Goal: Task Accomplishment & Management: Use online tool/utility

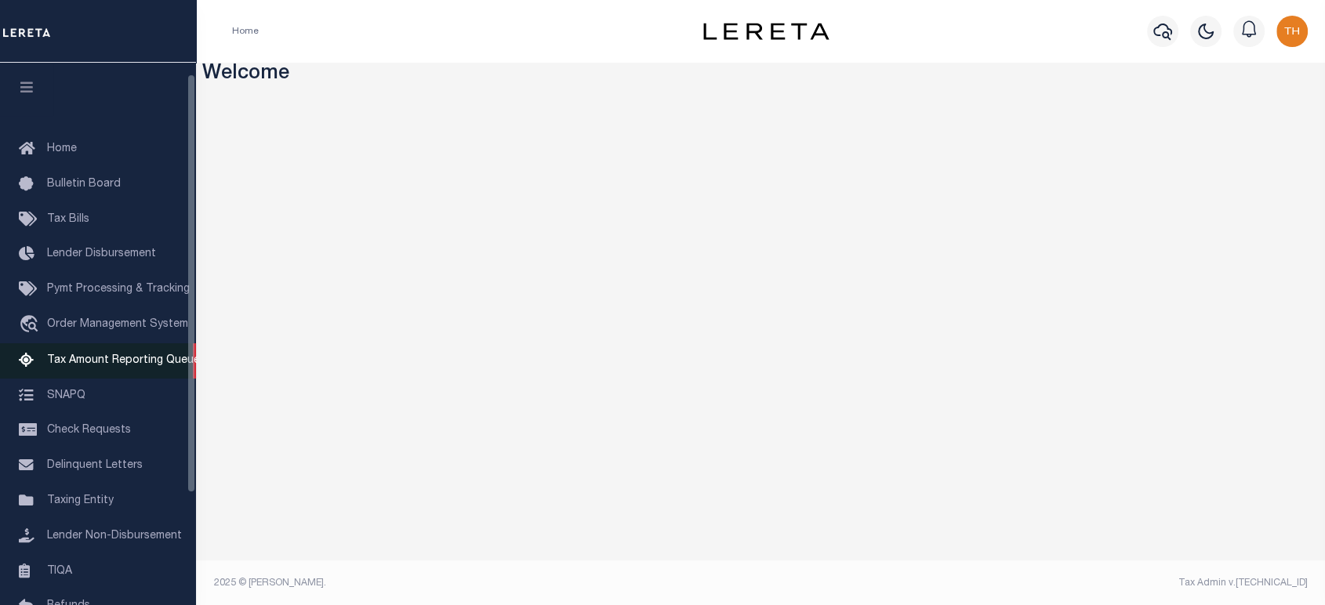
scroll to position [159, 0]
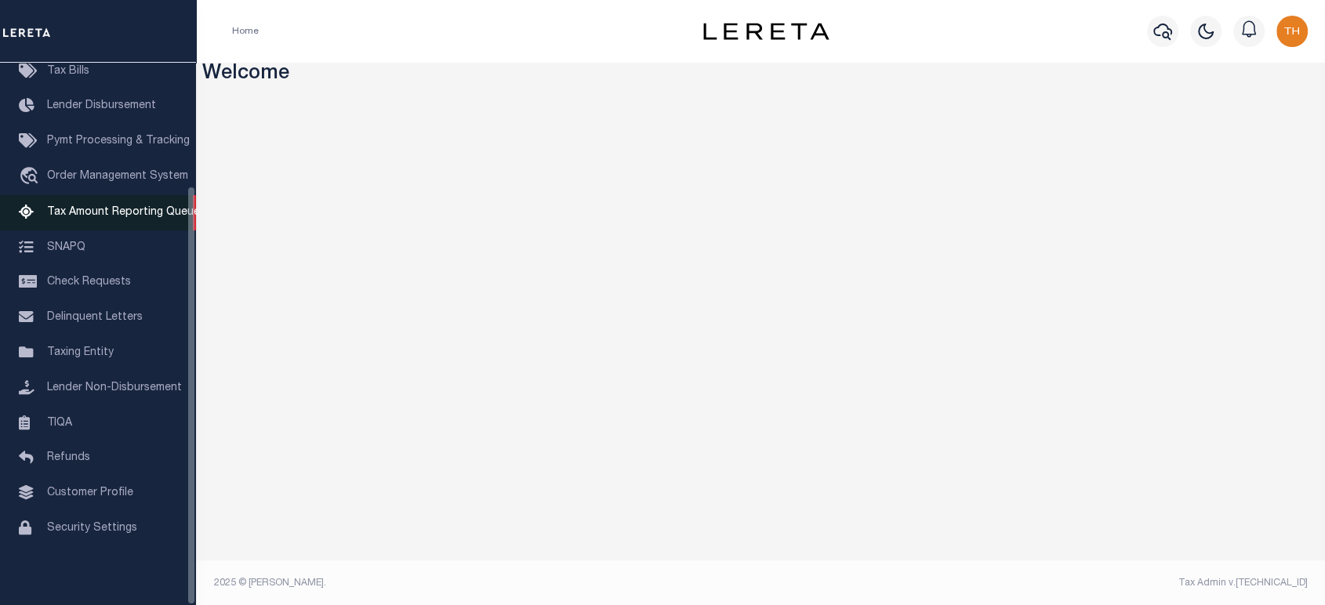
click at [132, 207] on span "Tax Amount Reporting Queue" at bounding box center [123, 212] width 153 height 11
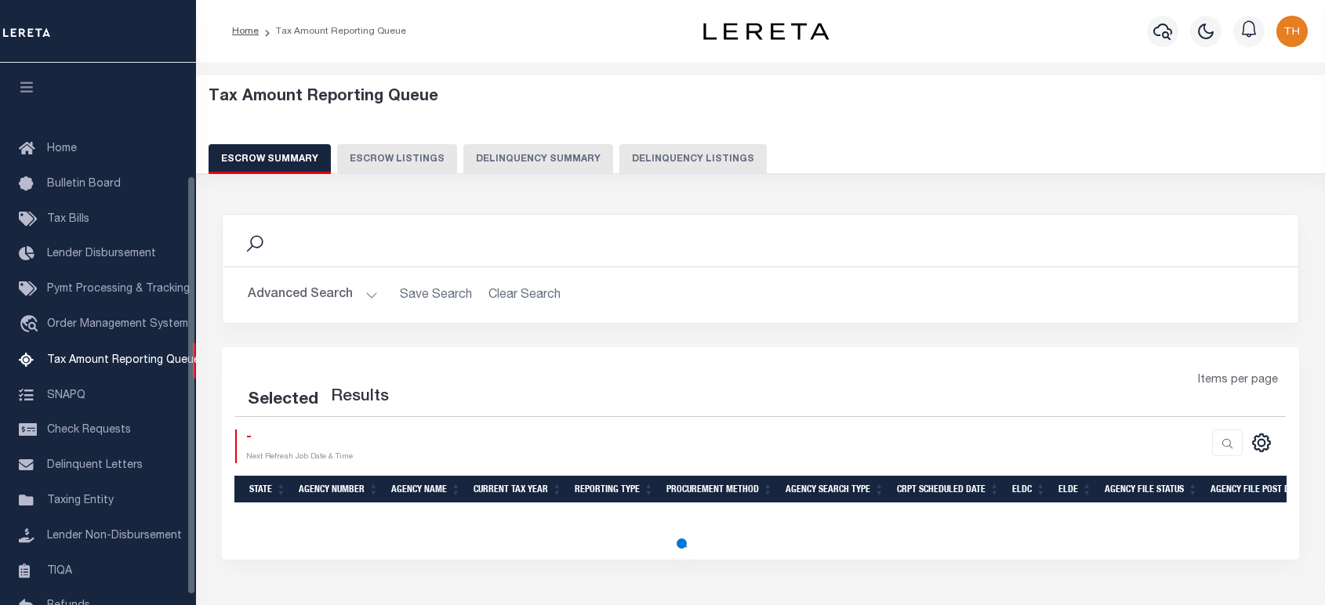
select select "100"
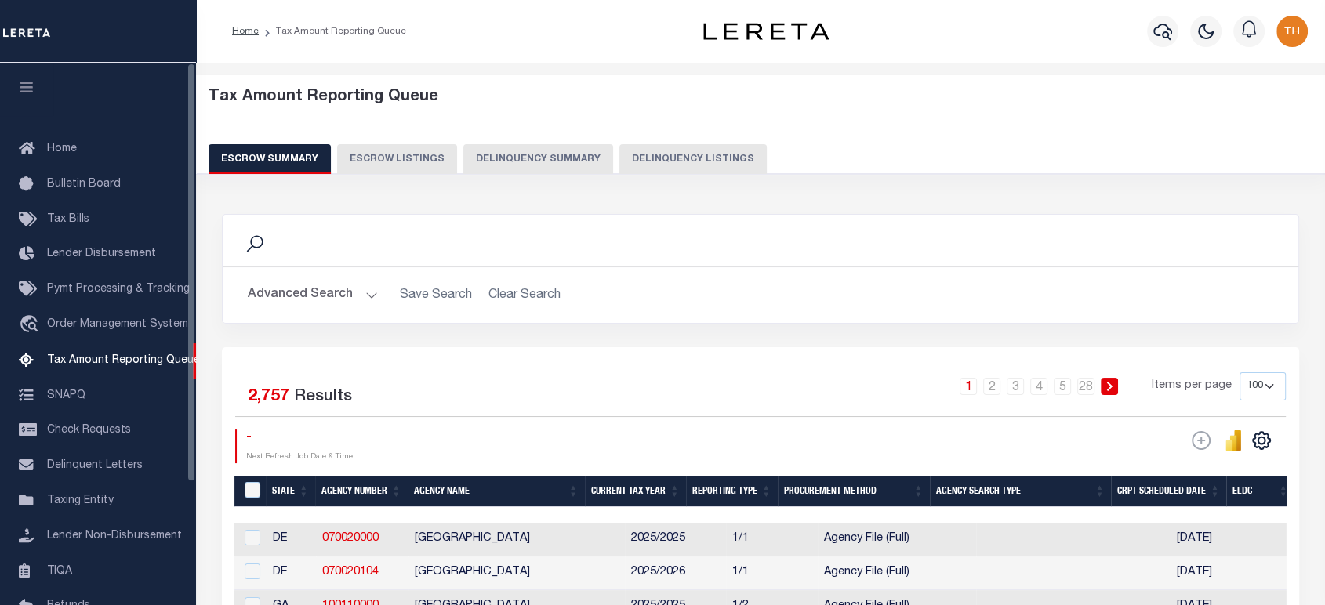
click at [25, 94] on icon "button" at bounding box center [27, 87] width 18 height 14
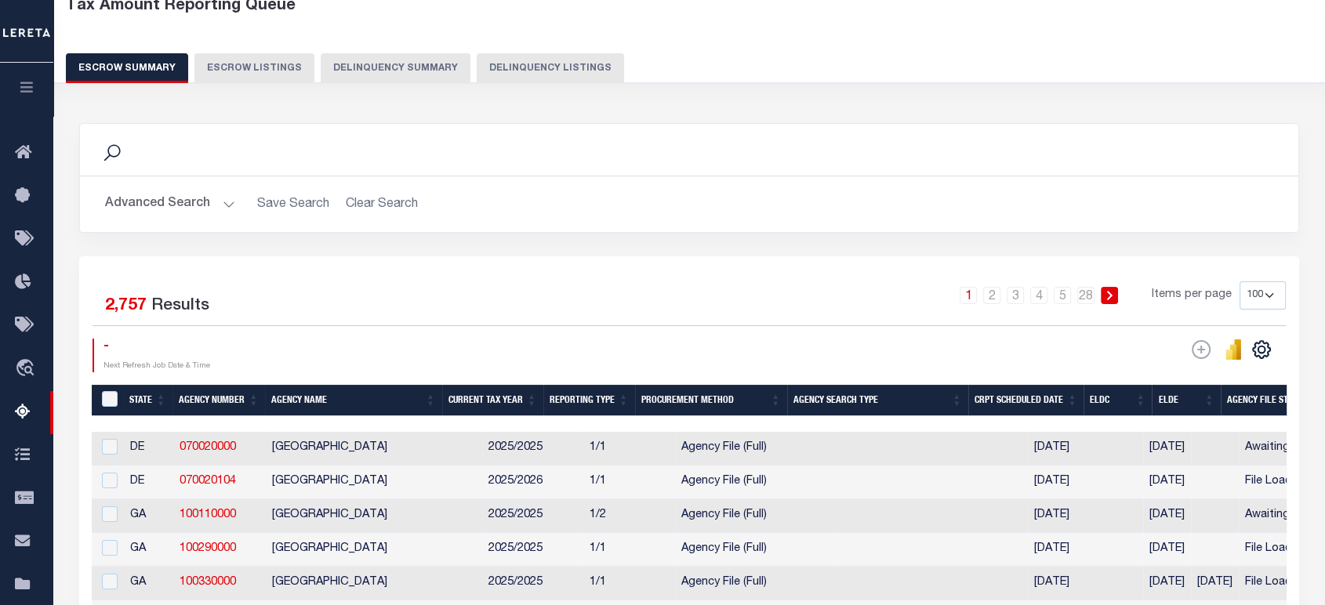
scroll to position [87, 0]
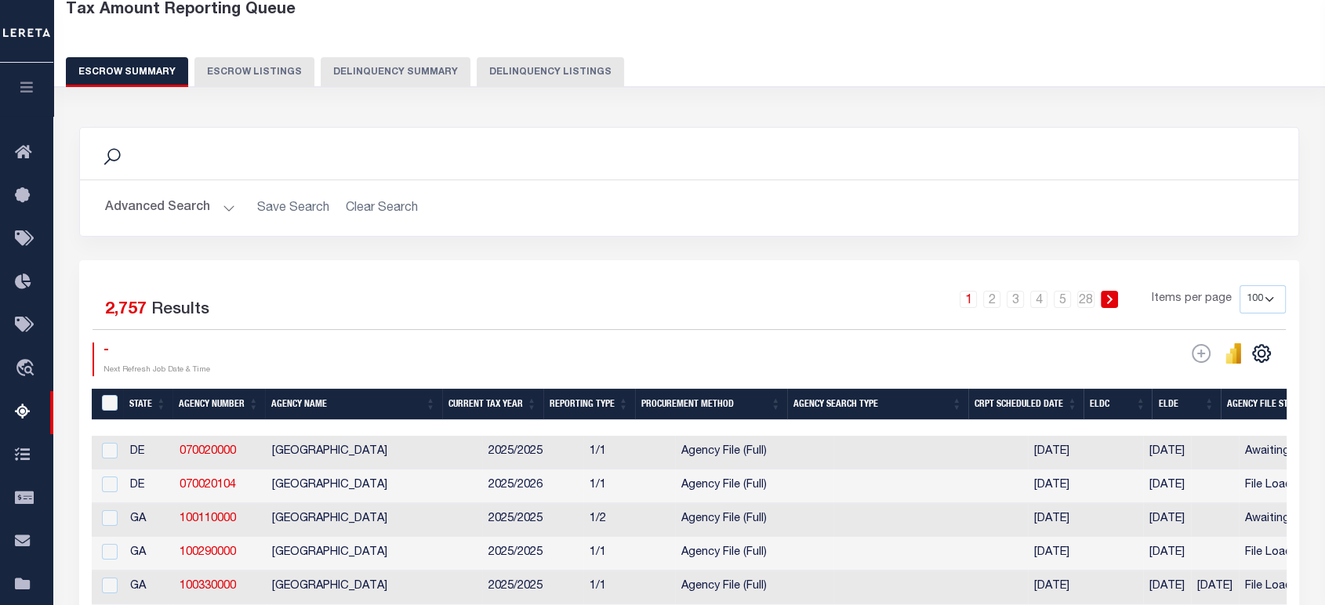
click at [397, 78] on button "Delinquency Summary" at bounding box center [396, 72] width 150 height 30
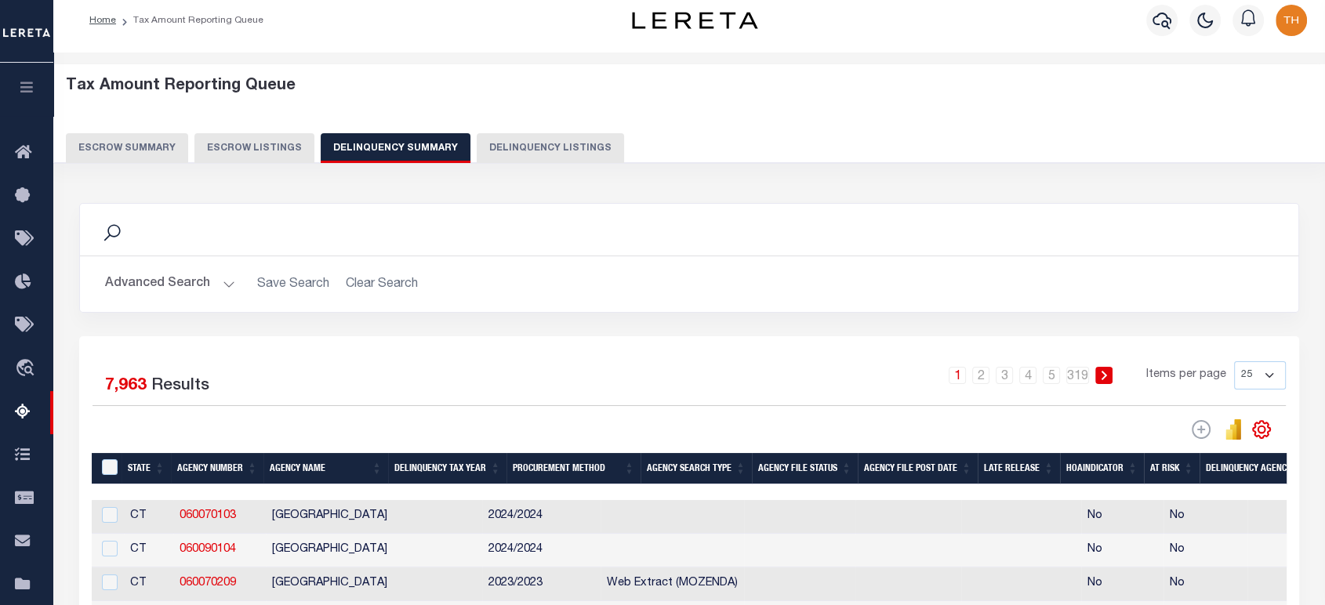
scroll to position [0, 0]
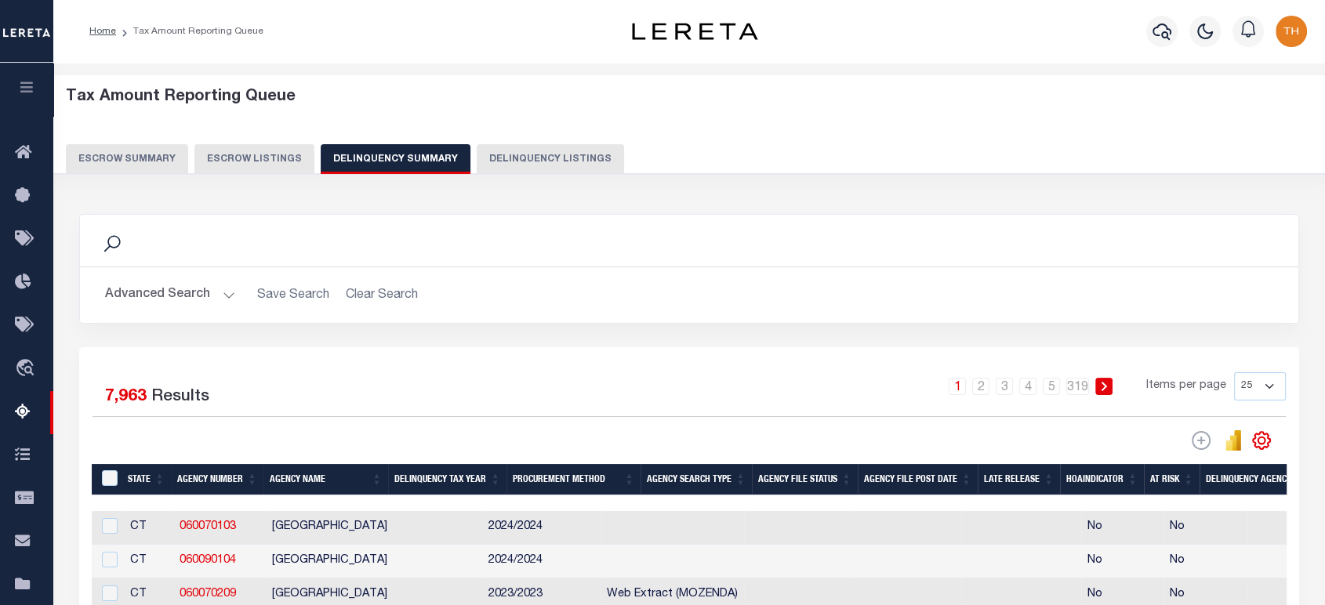
click at [16, 90] on button "button" at bounding box center [26, 89] width 53 height 53
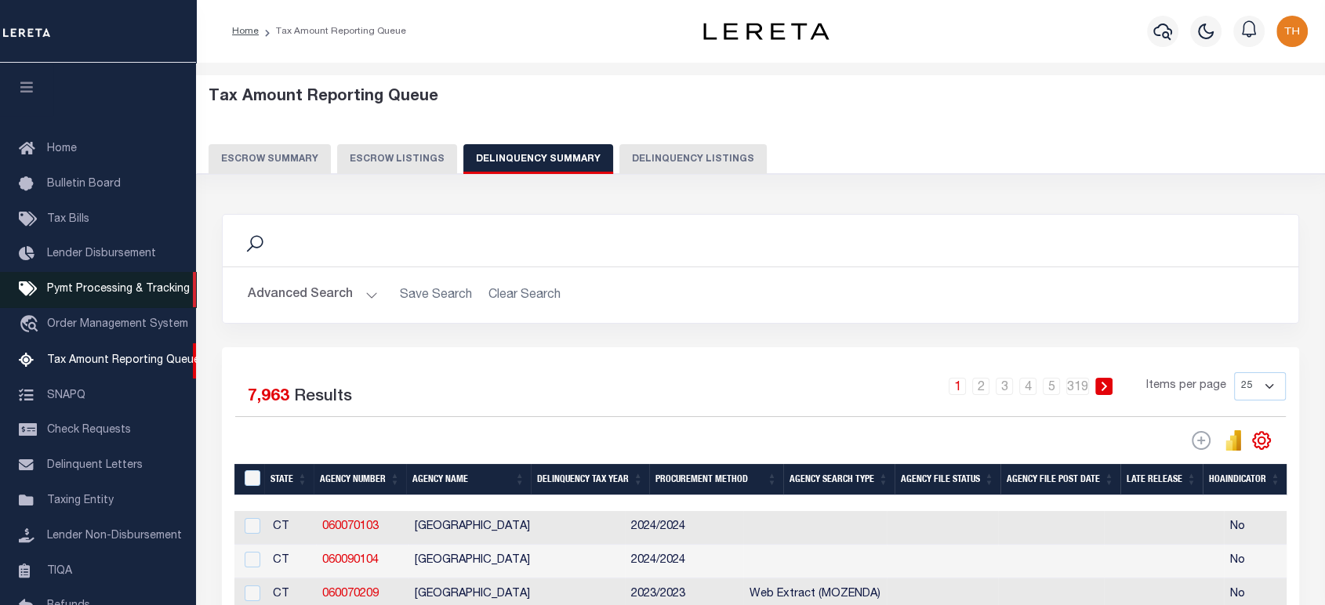
click at [148, 295] on span "Pymt Processing & Tracking" at bounding box center [118, 289] width 143 height 11
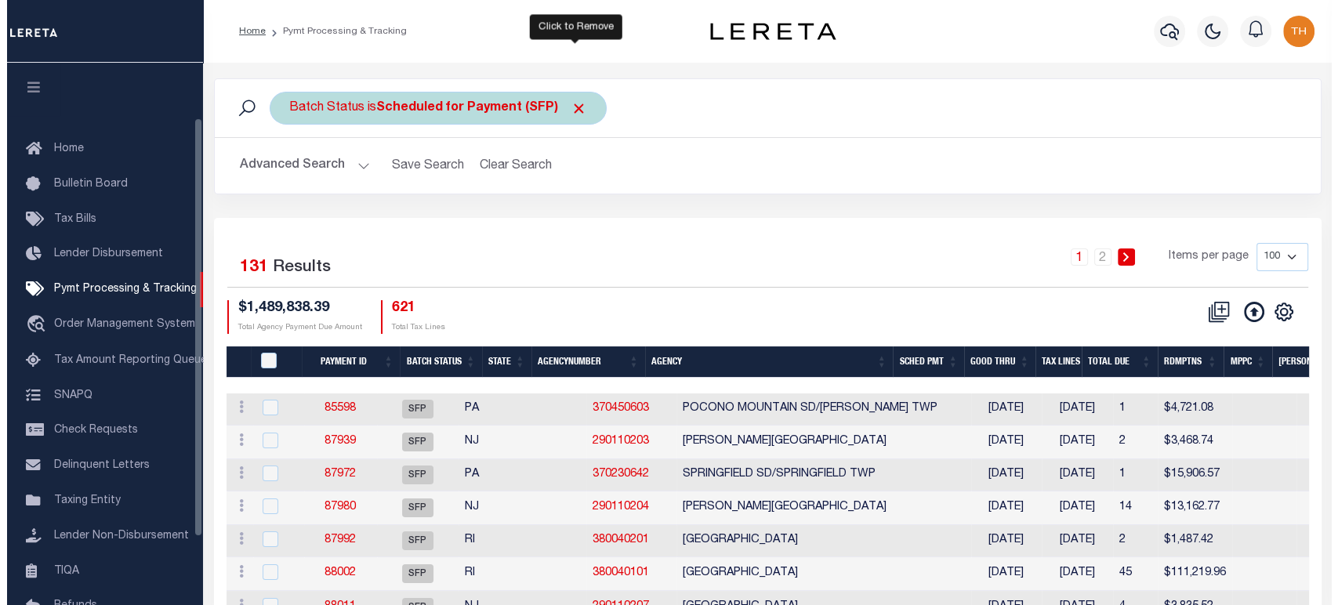
scroll to position [71, 0]
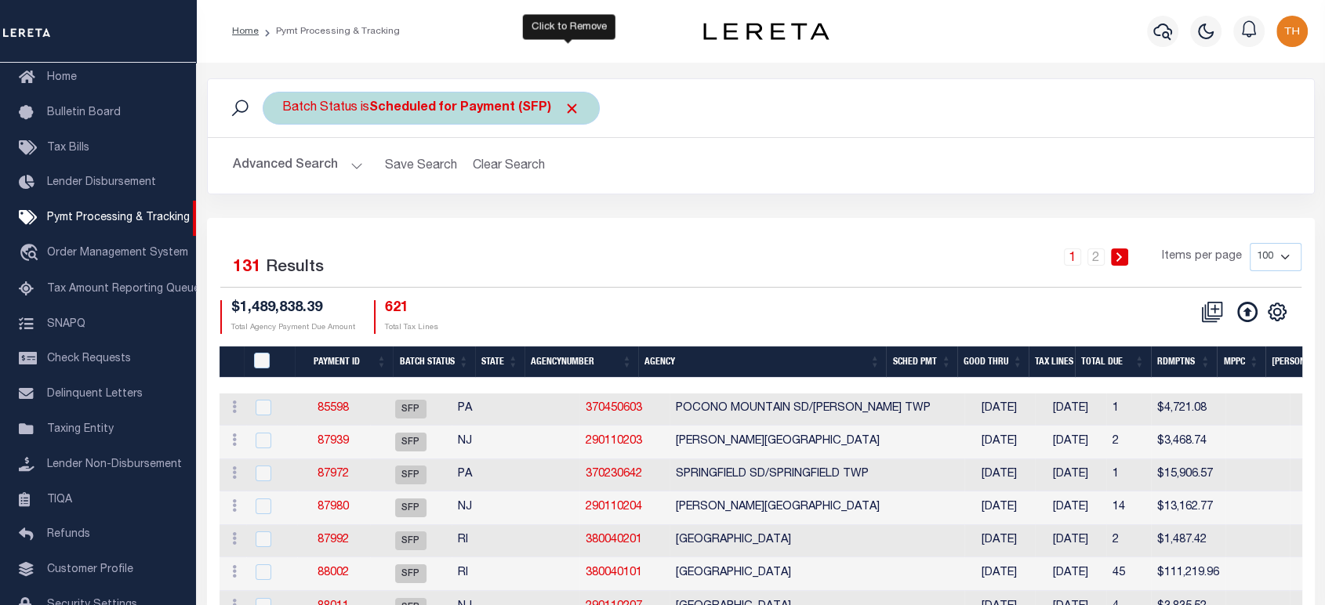
click at [568, 114] on span "Click to Remove" at bounding box center [572, 108] width 16 height 16
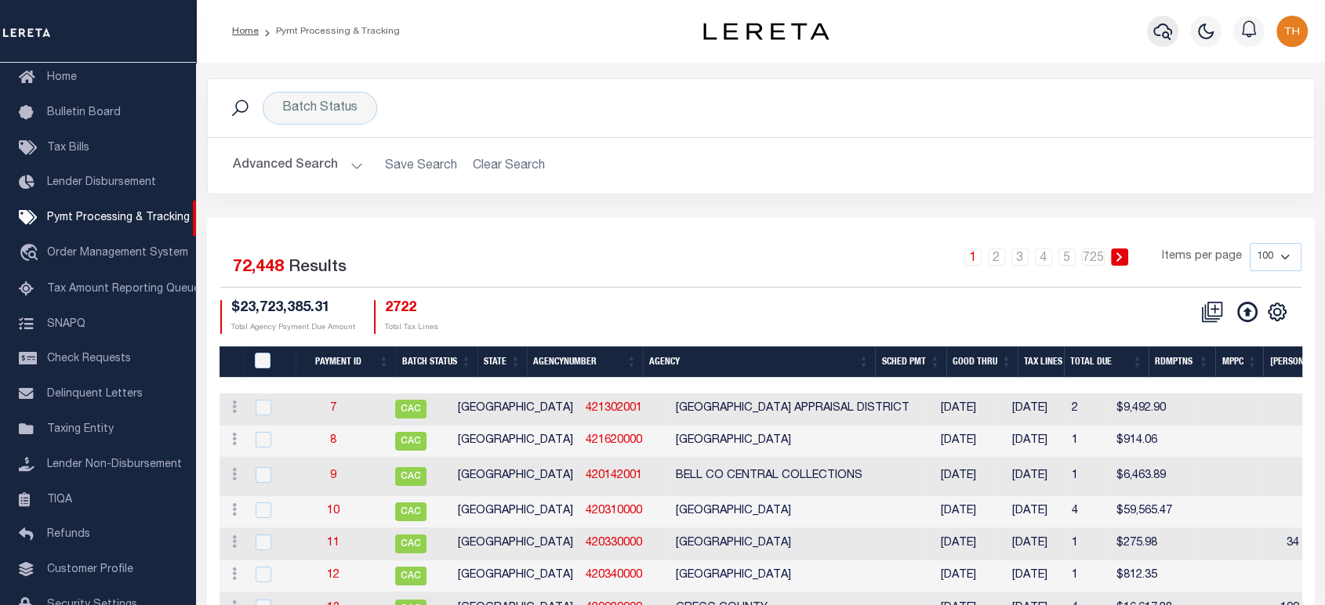
click at [1156, 36] on icon "button" at bounding box center [1162, 32] width 19 height 16
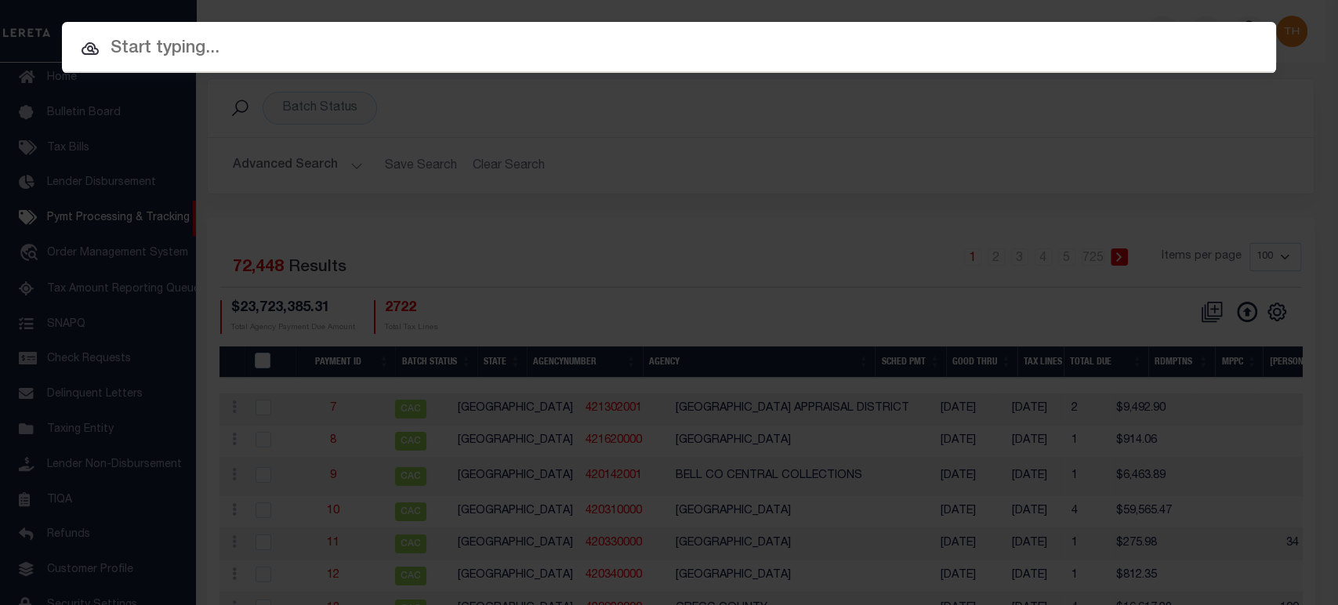
click at [749, 45] on input "text" at bounding box center [669, 48] width 1215 height 27
paste input "10010034"
type input "10010034"
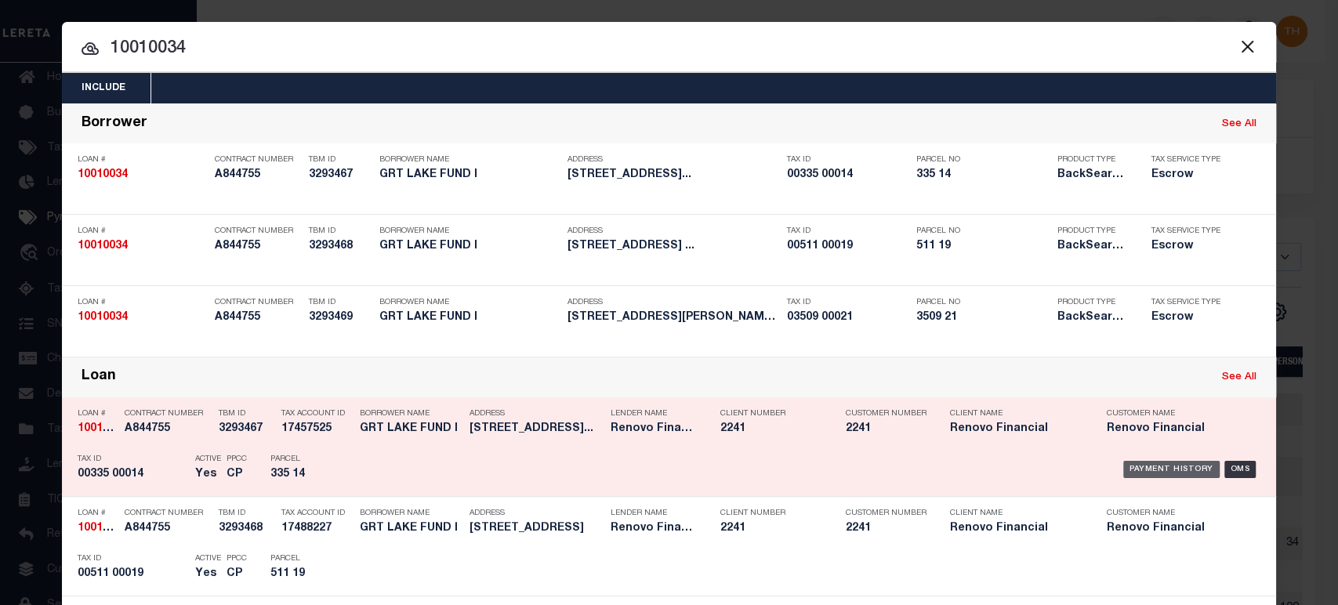
click at [1178, 471] on div "Payment History" at bounding box center [1172, 469] width 96 height 17
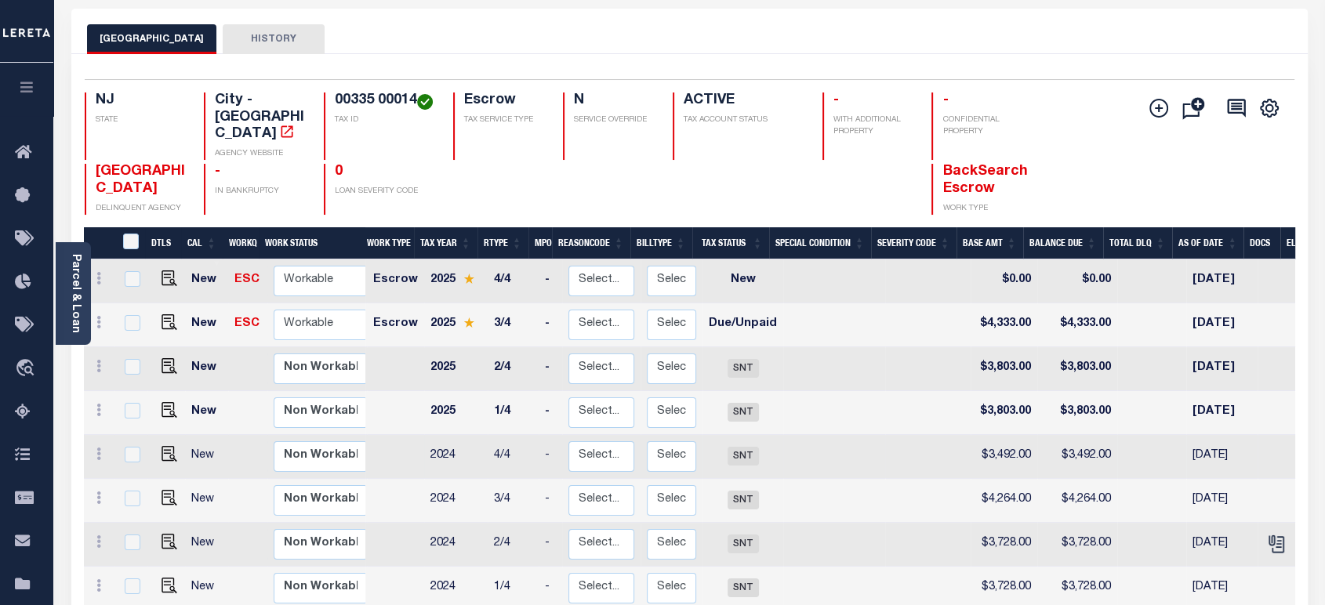
scroll to position [174, 0]
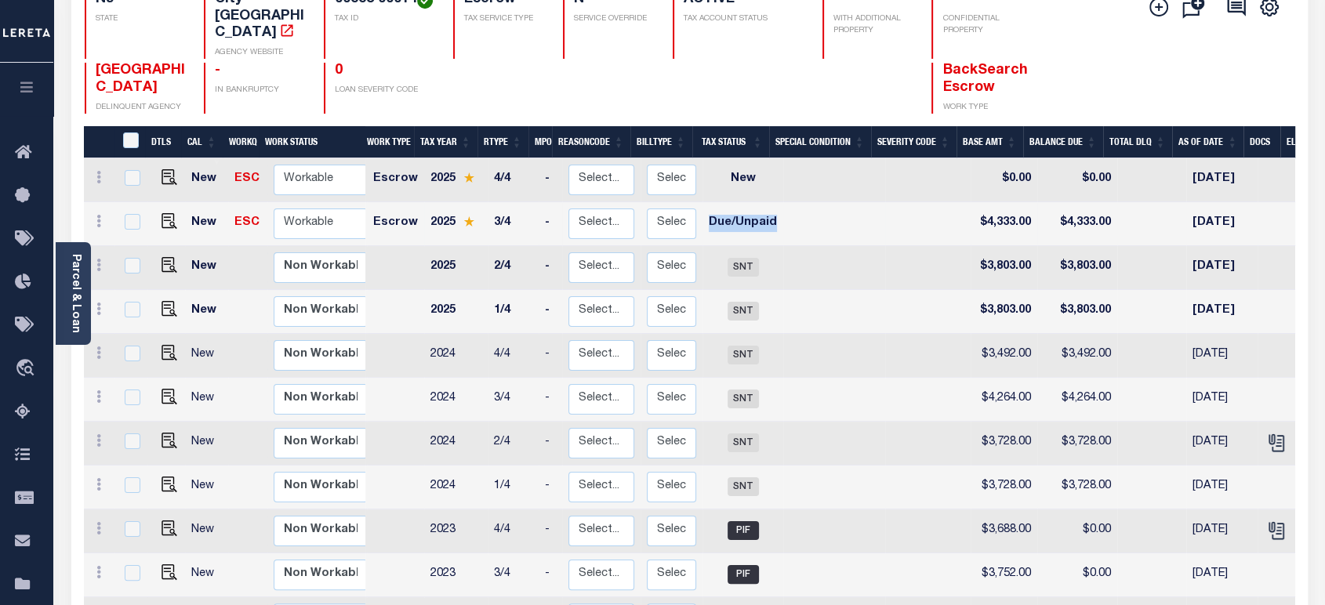
drag, startPoint x: 768, startPoint y: 212, endPoint x: 695, endPoint y: 214, distance: 73.0
click at [703, 214] on td "Due/Unpaid" at bounding box center [743, 224] width 81 height 44
checkbox input "true"
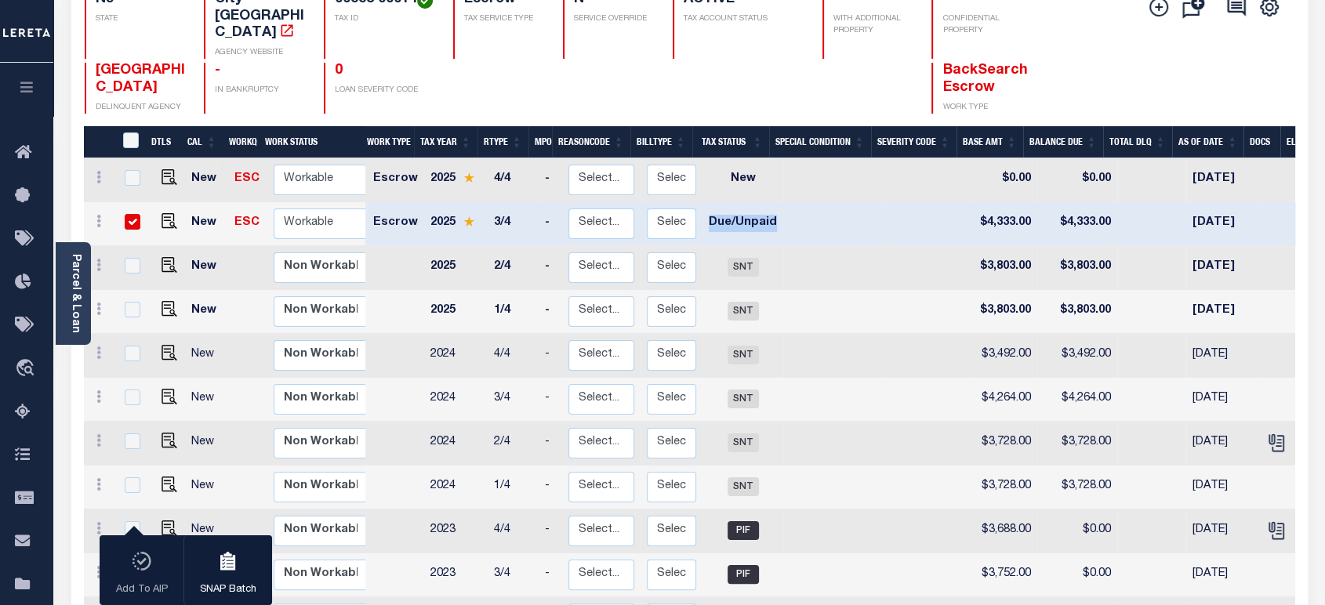
click at [31, 94] on icon "button" at bounding box center [27, 87] width 18 height 14
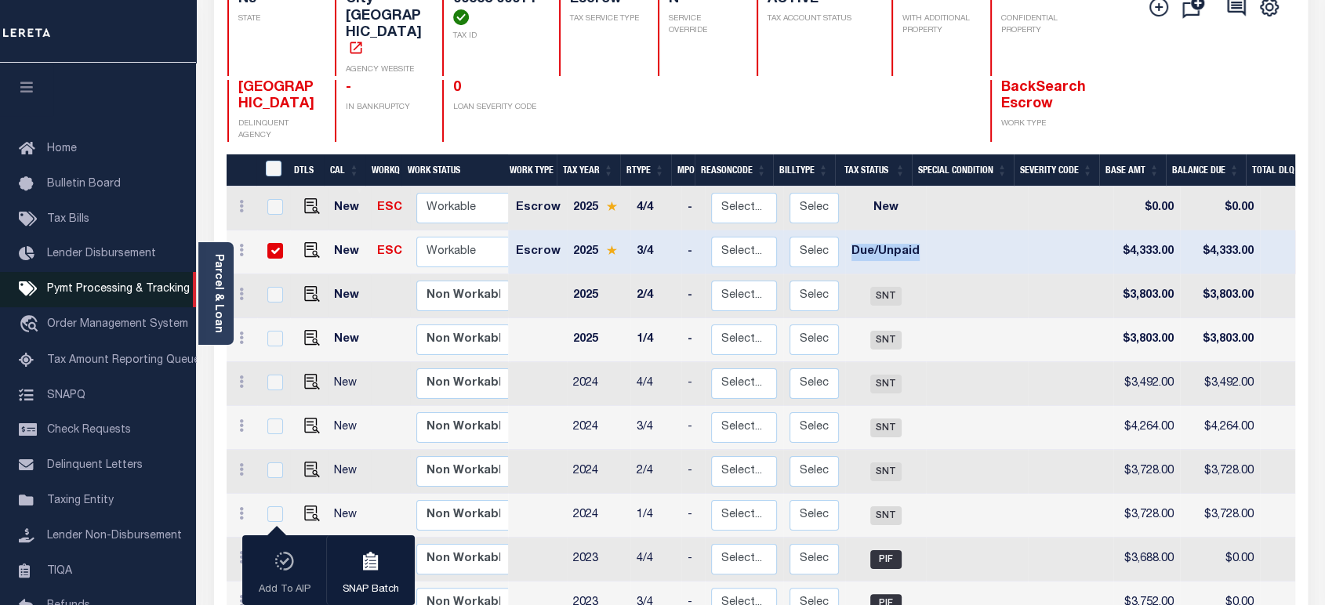
click at [111, 289] on span "Pymt Processing & Tracking" at bounding box center [118, 289] width 143 height 11
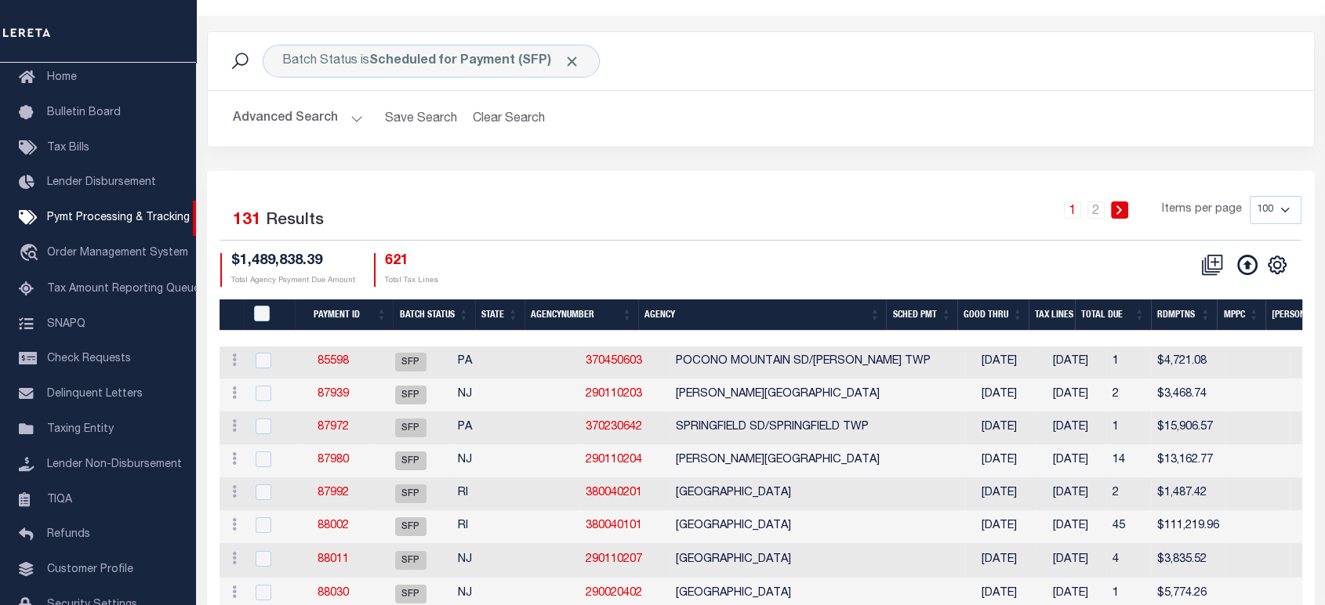
scroll to position [87, 0]
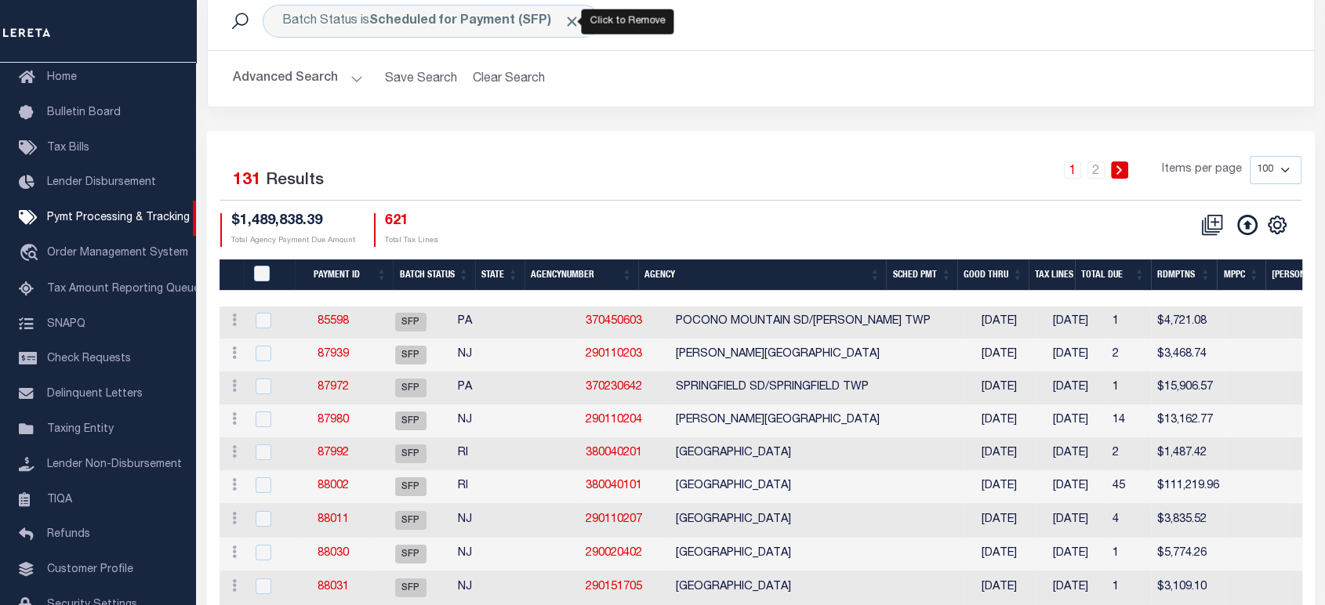
click at [569, 25] on span "Click to Remove" at bounding box center [572, 21] width 16 height 16
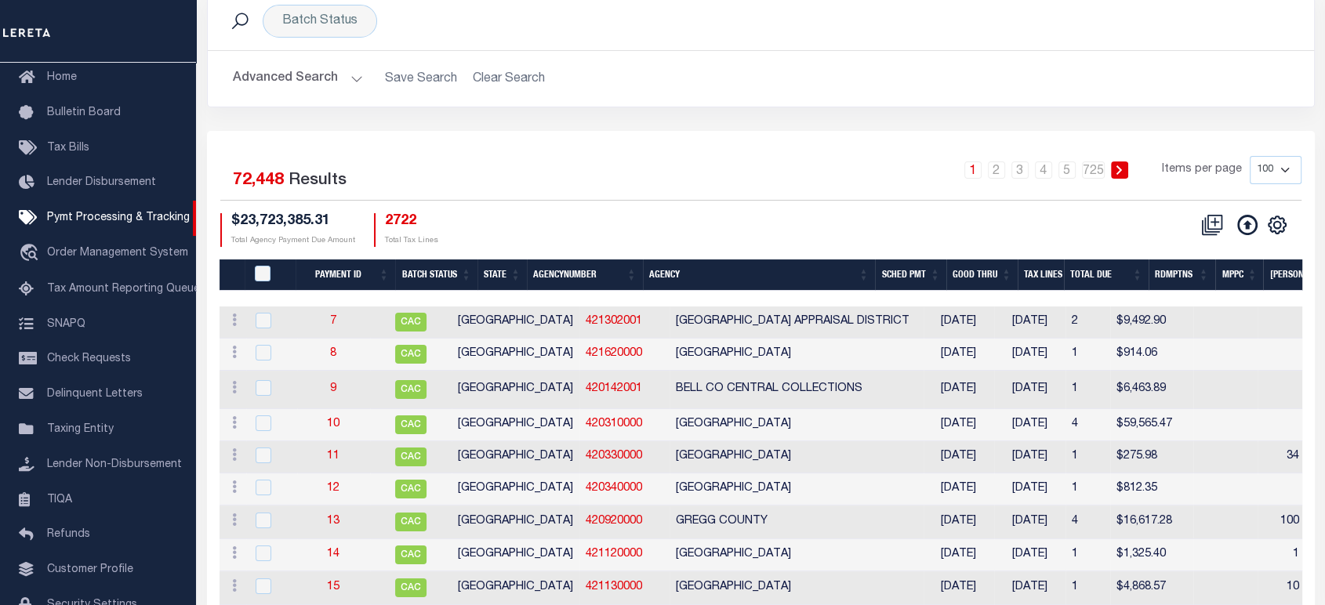
click at [308, 97] on div "Advanced Search Save Search Clear Search Batch ID Equals Equals Is Not Equal To…" at bounding box center [761, 79] width 1106 height 56
click at [307, 87] on button "Advanced Search" at bounding box center [298, 79] width 130 height 31
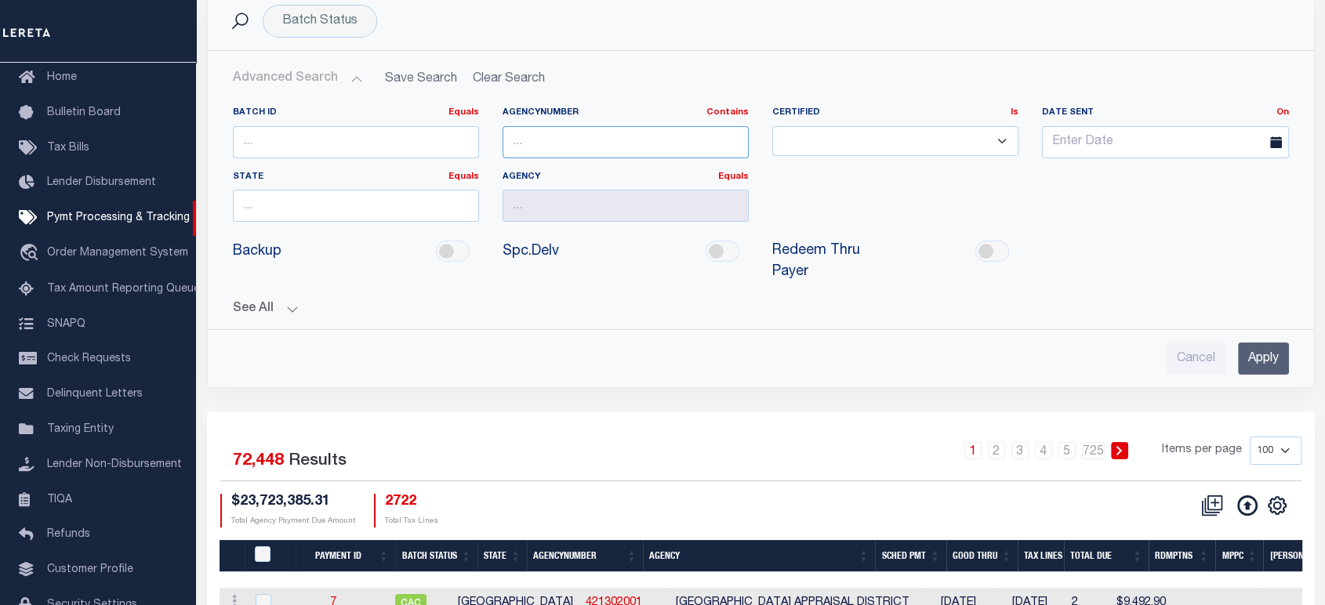
click at [568, 142] on input "text" at bounding box center [626, 142] width 246 height 32
paste input "290070102"
type input "290070102"
click at [1275, 359] on input "Apply" at bounding box center [1263, 359] width 51 height 32
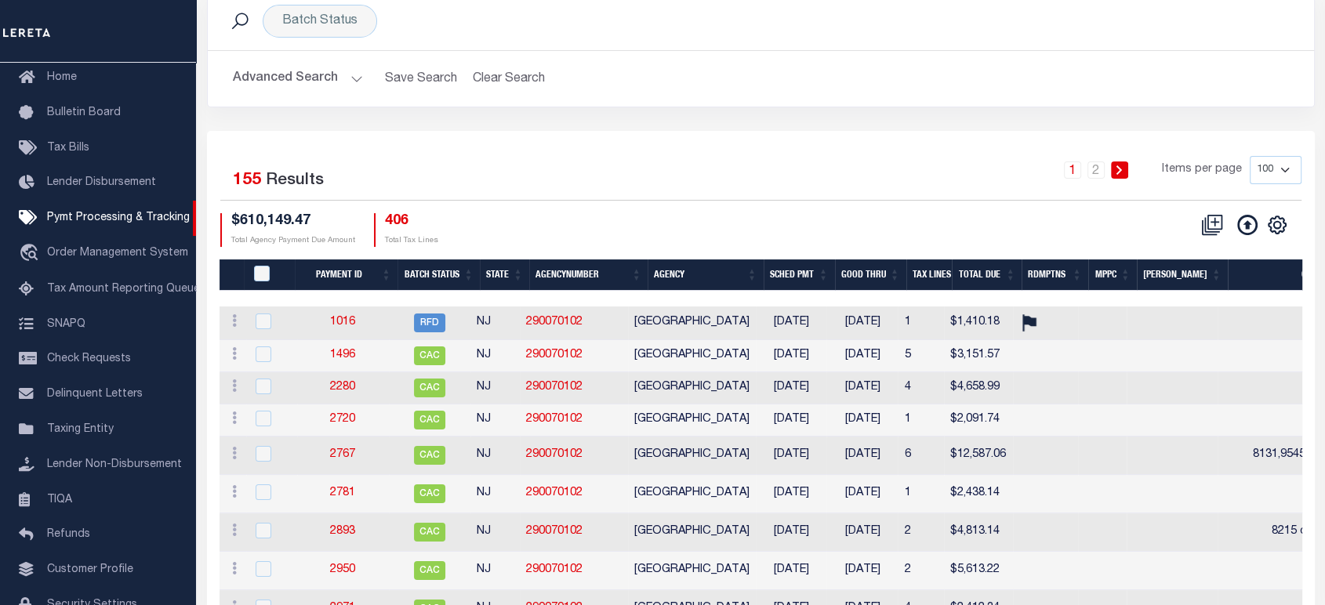
click at [802, 277] on th "SCHED PMT" at bounding box center [799, 276] width 71 height 32
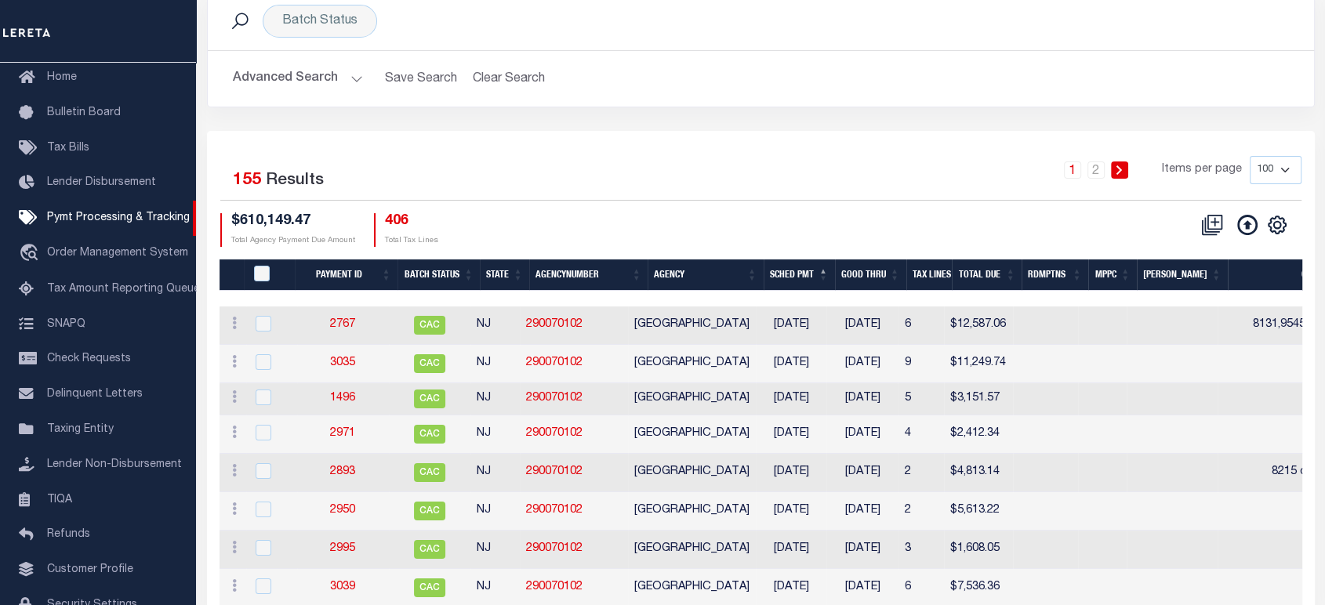
click at [803, 277] on th "SCHED PMT" at bounding box center [799, 276] width 71 height 32
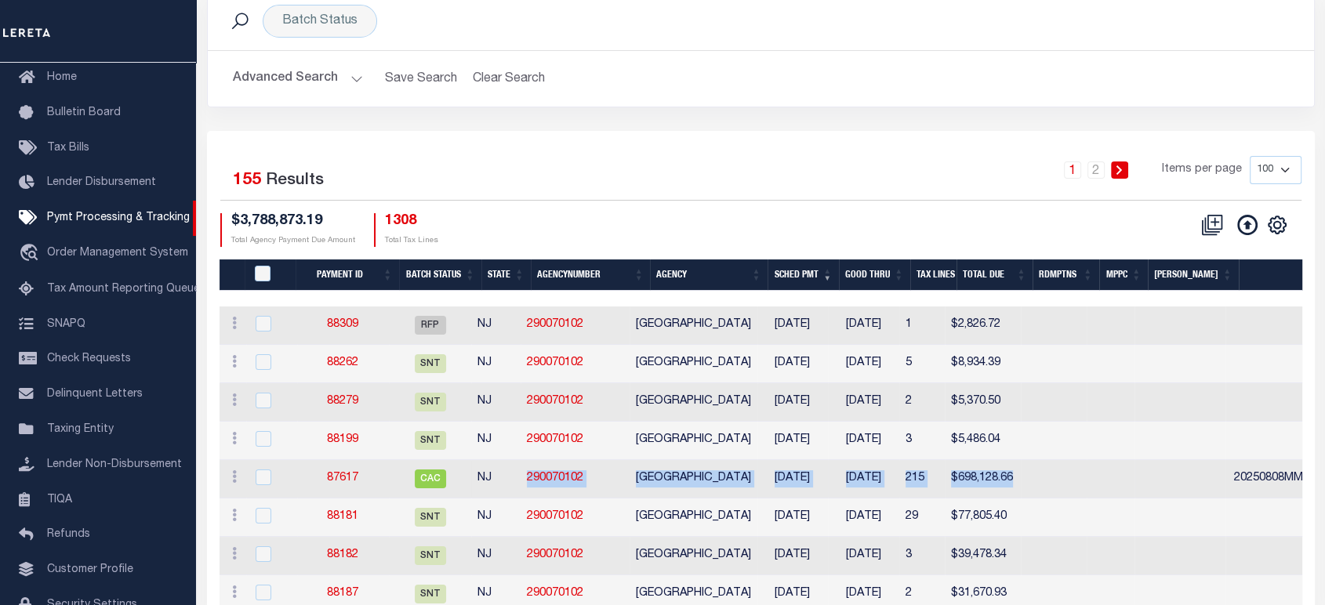
drag, startPoint x: 1079, startPoint y: 485, endPoint x: 535, endPoint y: 480, distance: 544.2
click at [535, 480] on tr "ACTIONS Delete Batch 87617 CAC NJ 290070102 NEWARK CITY 08/05/2025 08/15/2025 2…" at bounding box center [1351, 479] width 2262 height 38
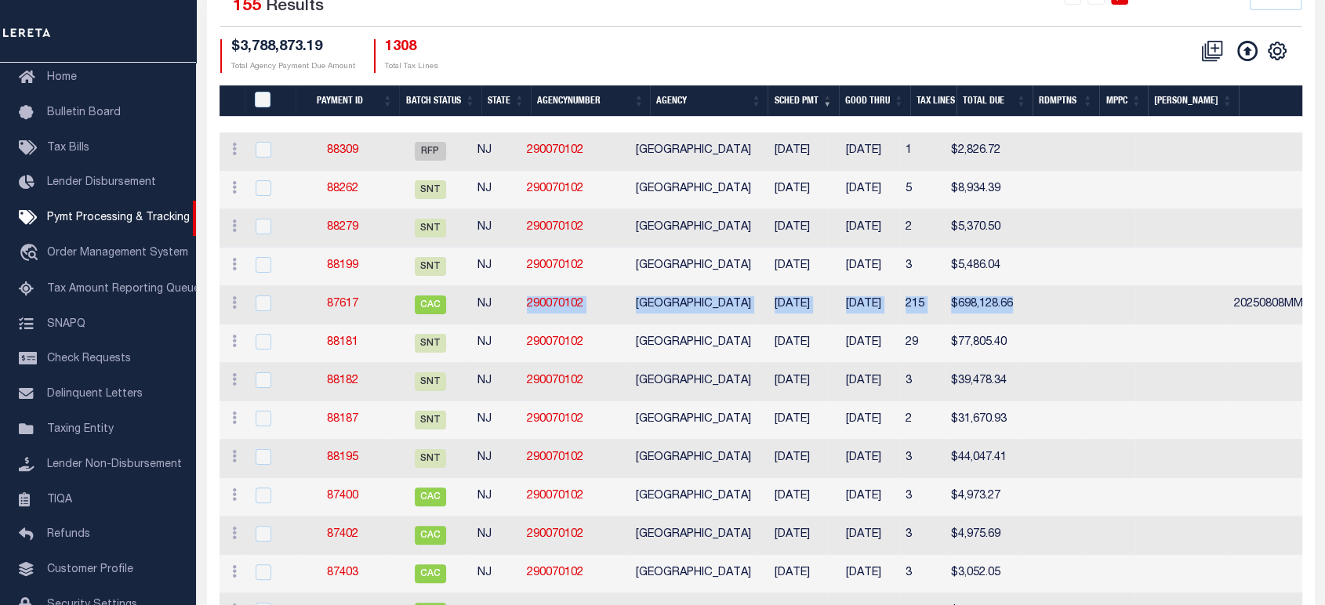
scroll to position [174, 0]
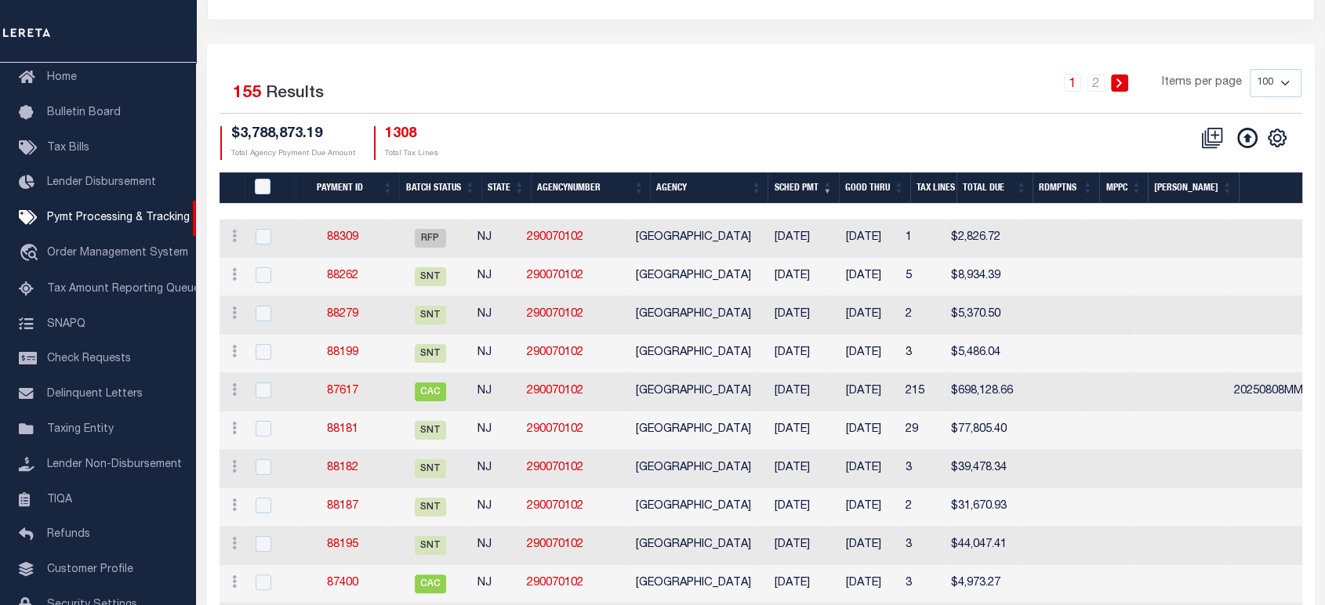
click at [815, 512] on td "08/05/2025" at bounding box center [792, 507] width 71 height 38
checkbox input "true"
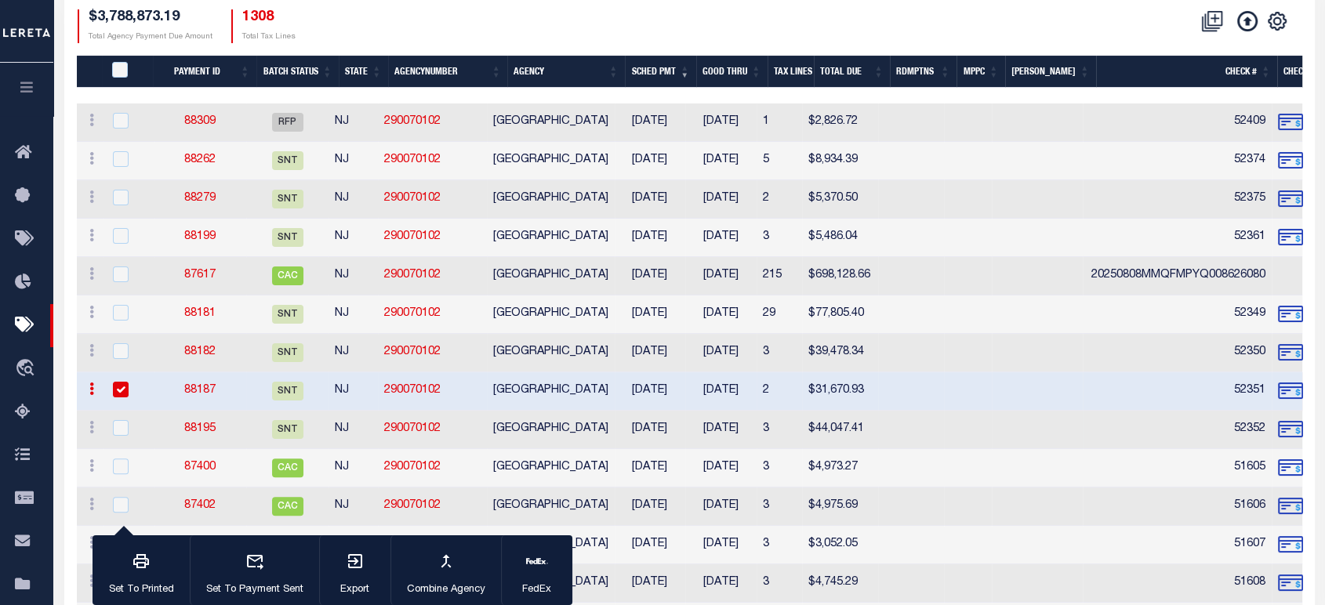
scroll to position [261, 0]
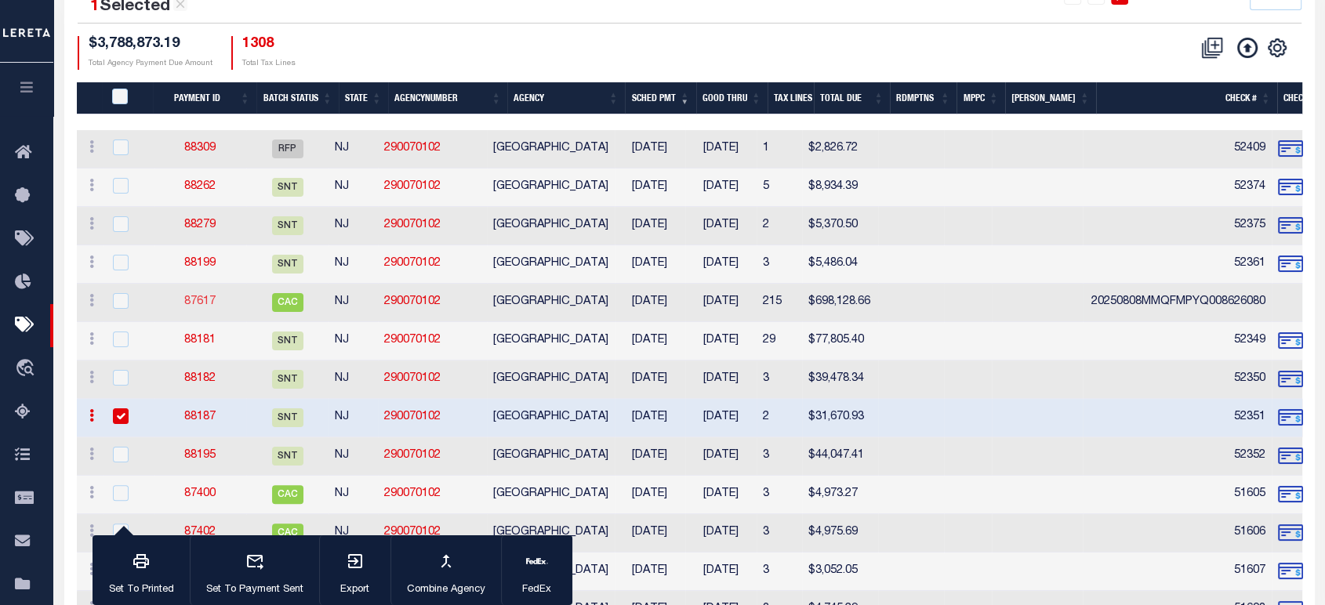
click at [206, 305] on link "87617" at bounding box center [199, 301] width 31 height 11
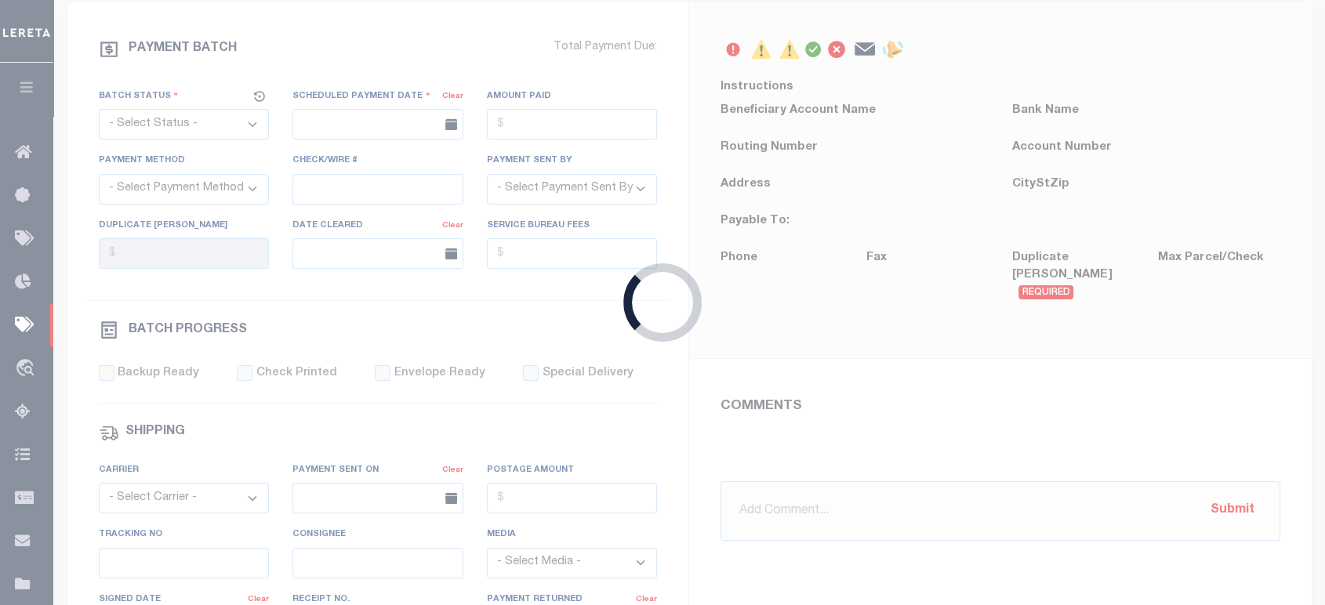
scroll to position [42, 0]
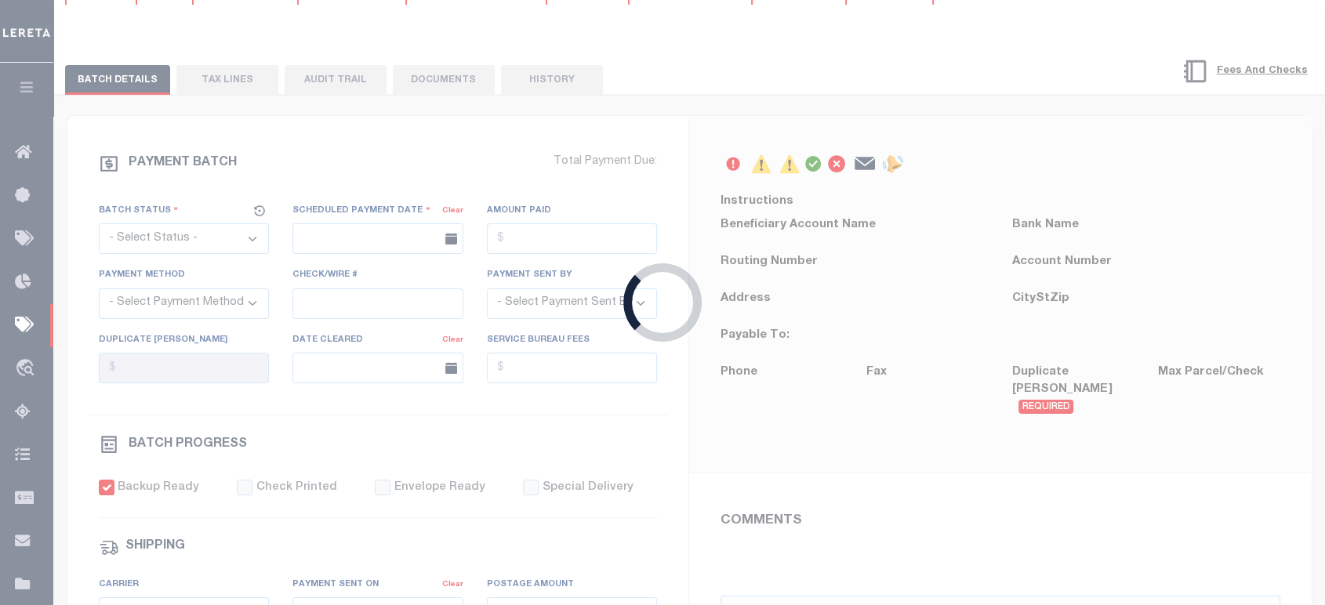
select select "CAC"
type input "08/05/2025"
type input "$698,128.66"
select select "TRA"
type input "20250808MMQFMPYQ008626080"
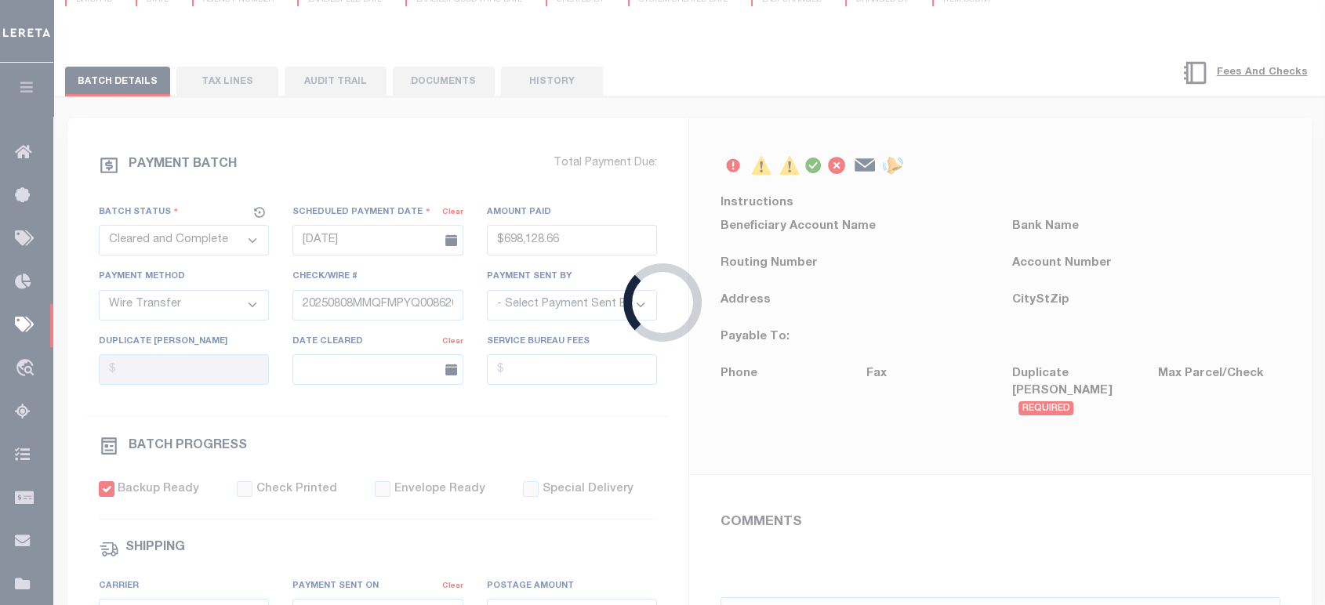
select select "Urbina, Matthew"
checkbox input "true"
select select "OTH"
type input "08/08/2025"
type input "20250808MMQFMPYQ00862608081550"
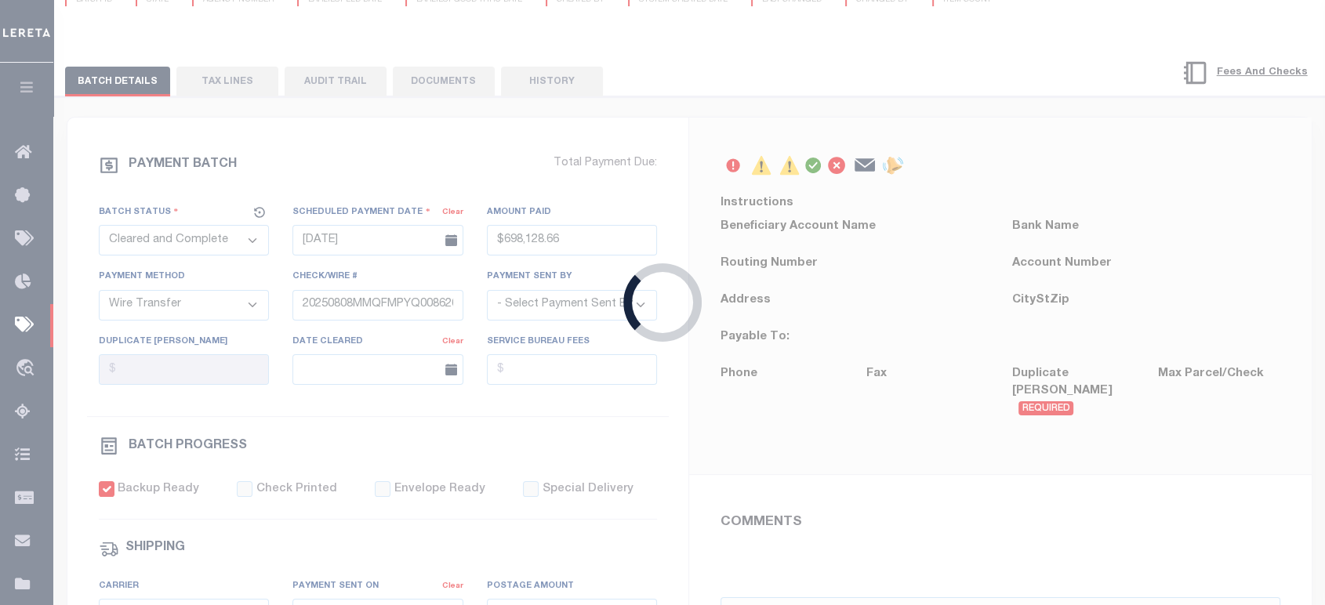
type input "1"
radio input "true"
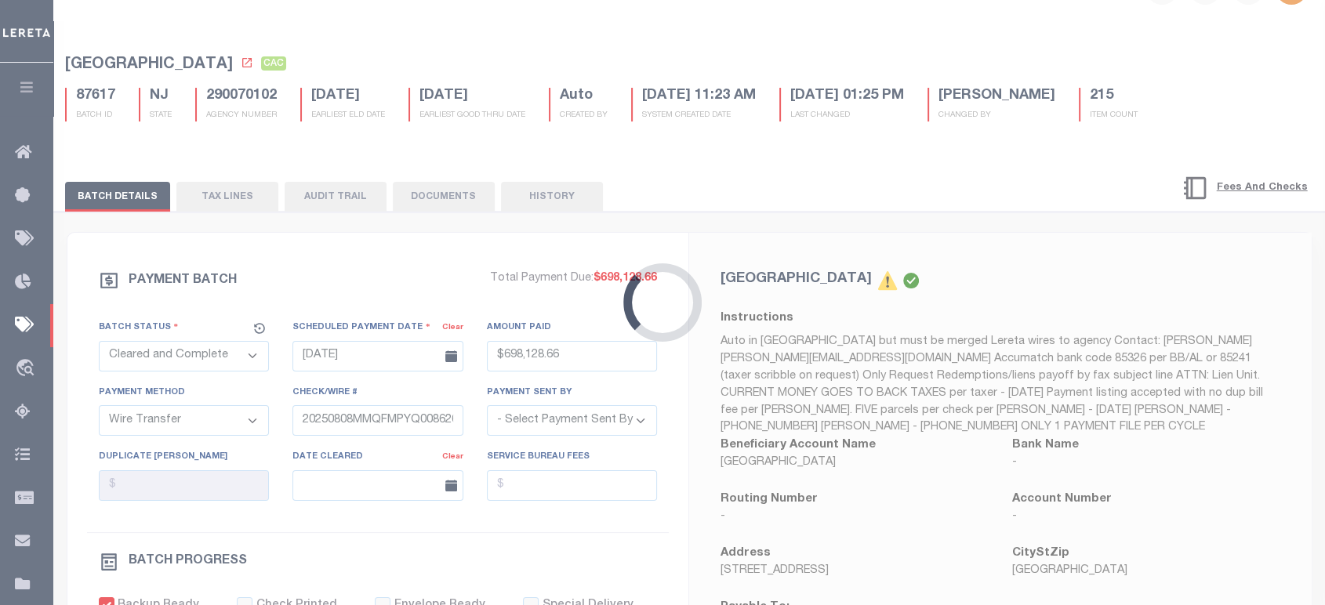
scroll to position [0, 0]
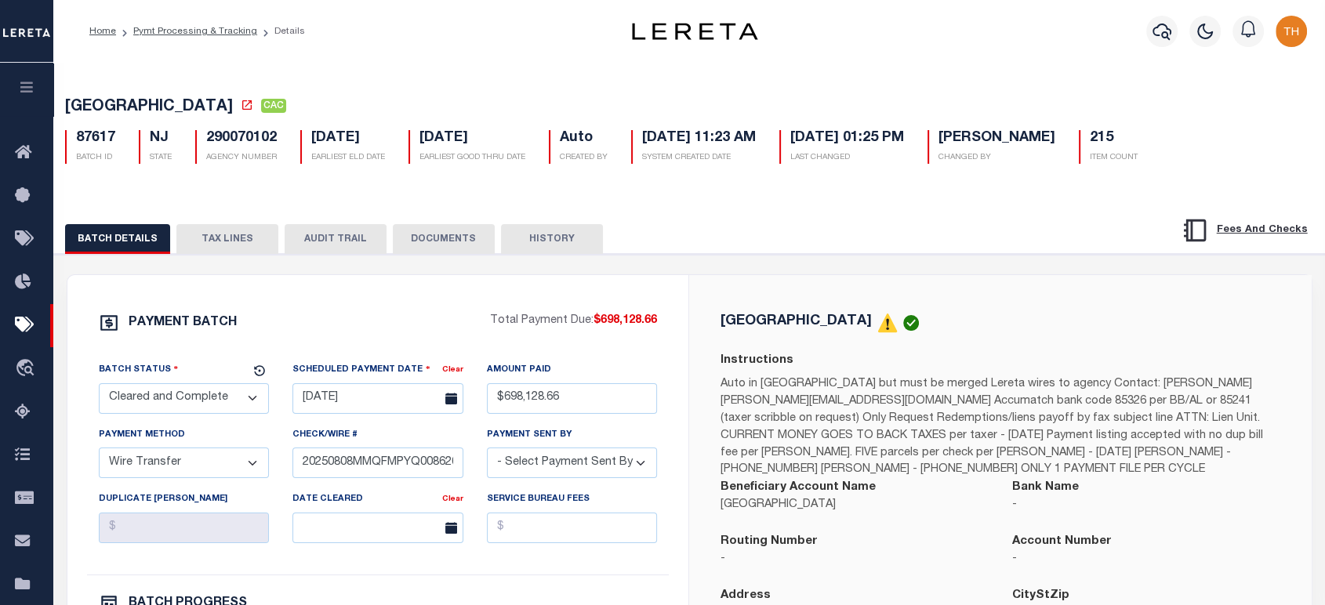
click at [244, 246] on button "TAX LINES" at bounding box center [227, 239] width 102 height 30
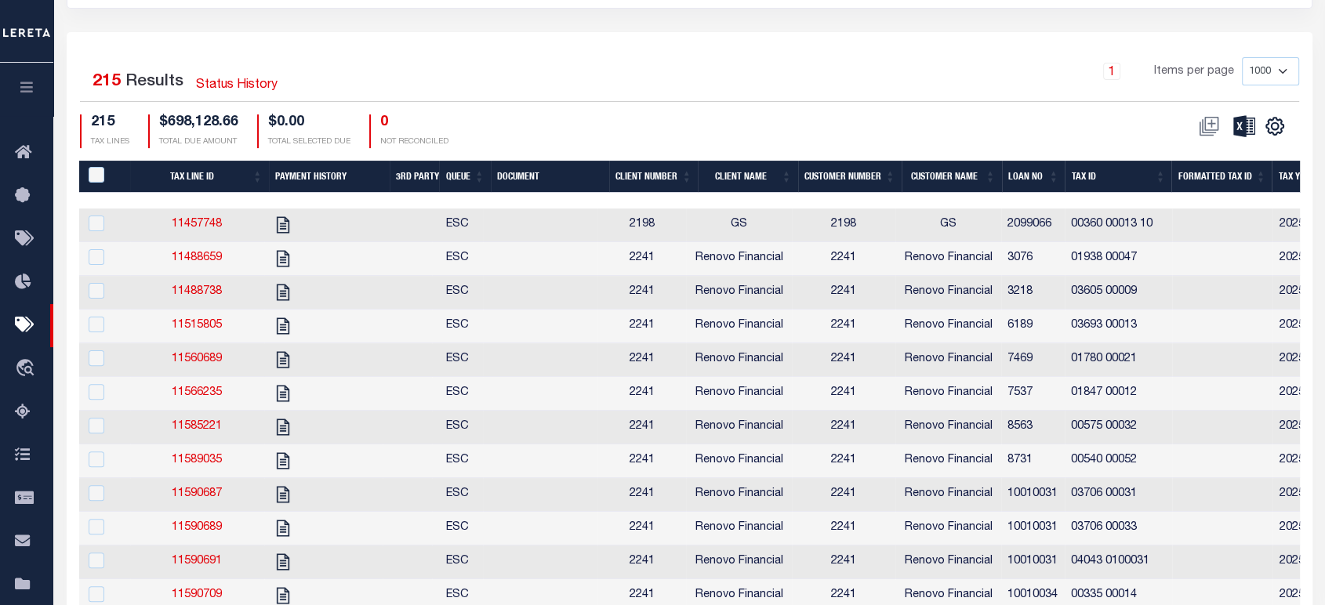
scroll to position [400, 0]
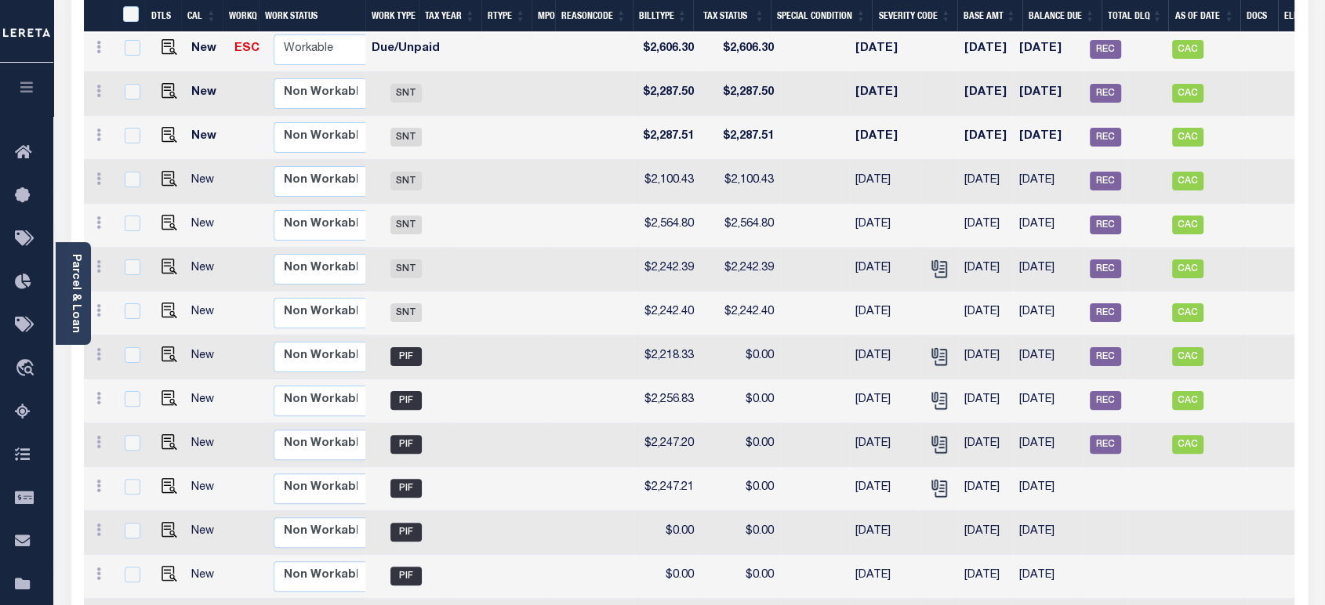
scroll to position [0, 337]
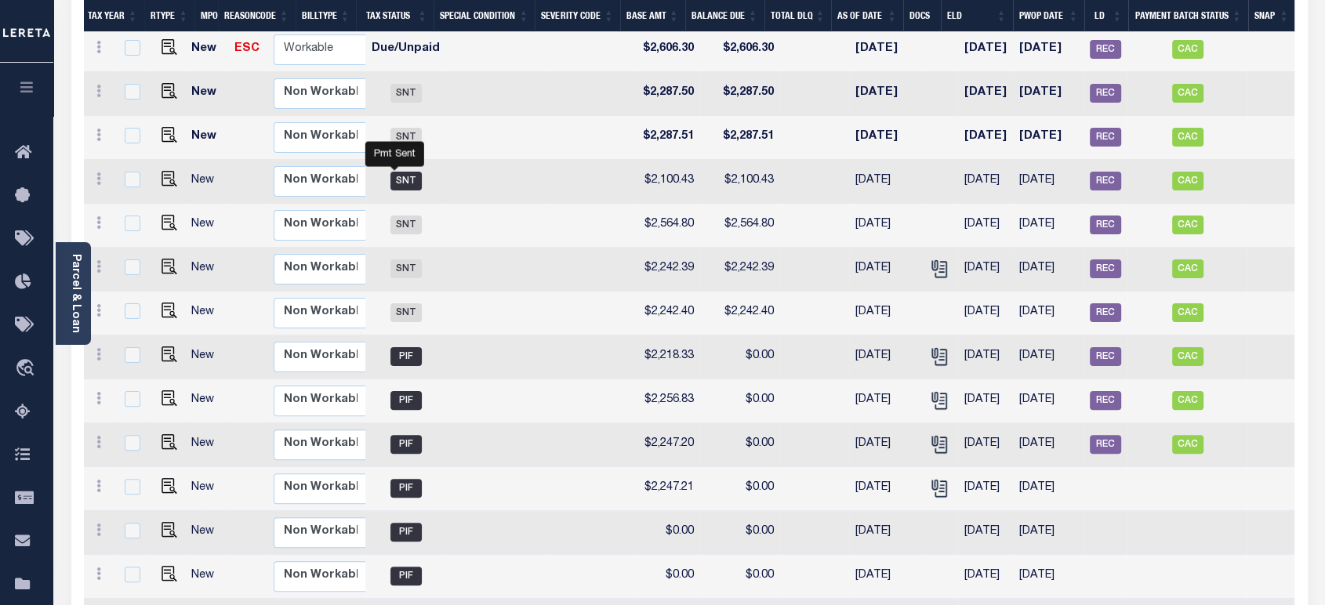
click at [395, 172] on span "SNT" at bounding box center [405, 181] width 31 height 19
checkbox input "true"
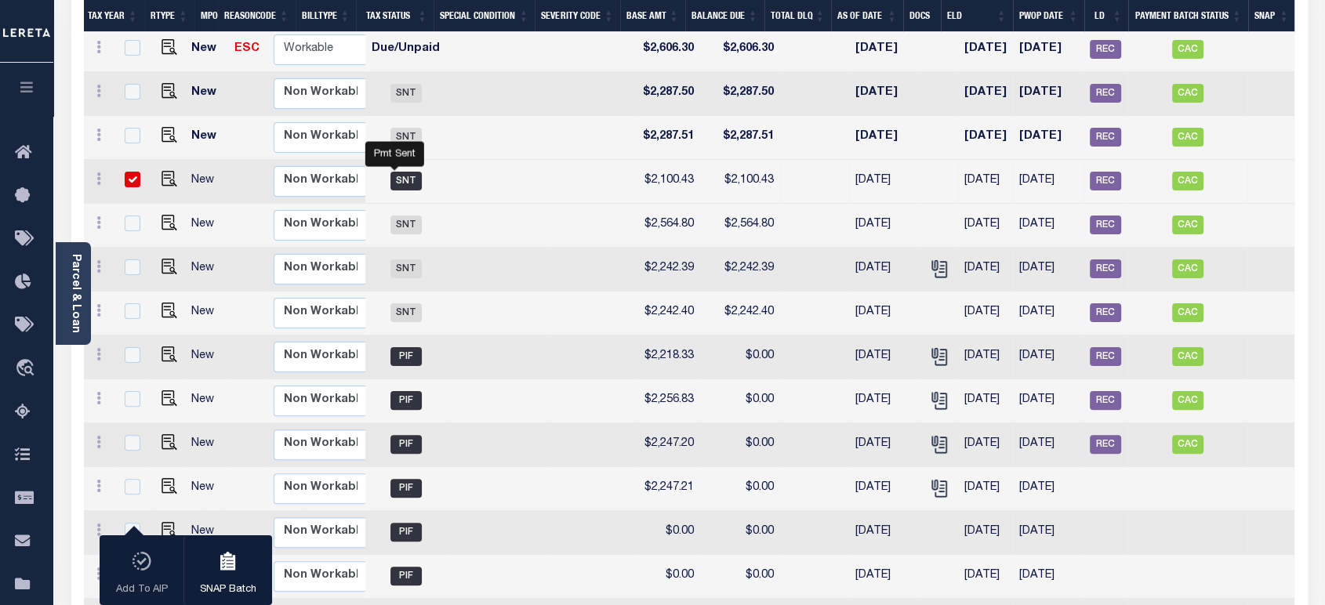
click at [391, 172] on span "SNT" at bounding box center [405, 181] width 31 height 19
checkbox input "false"
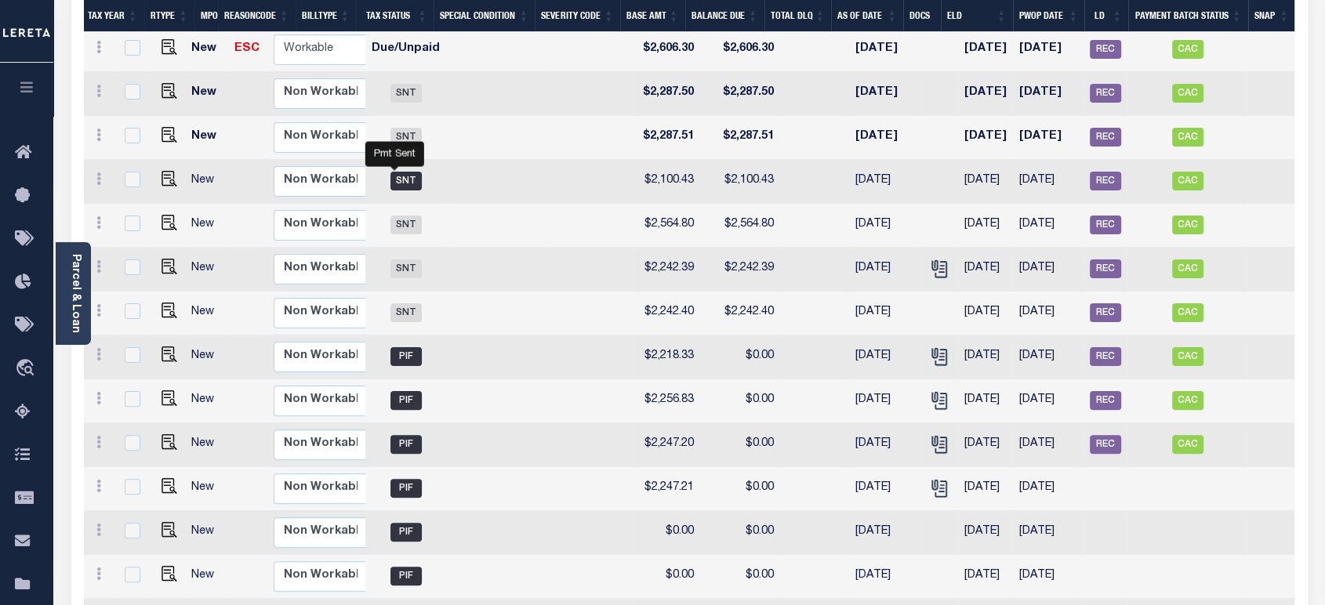
click at [399, 172] on span "SNT" at bounding box center [405, 181] width 31 height 19
checkbox input "true"
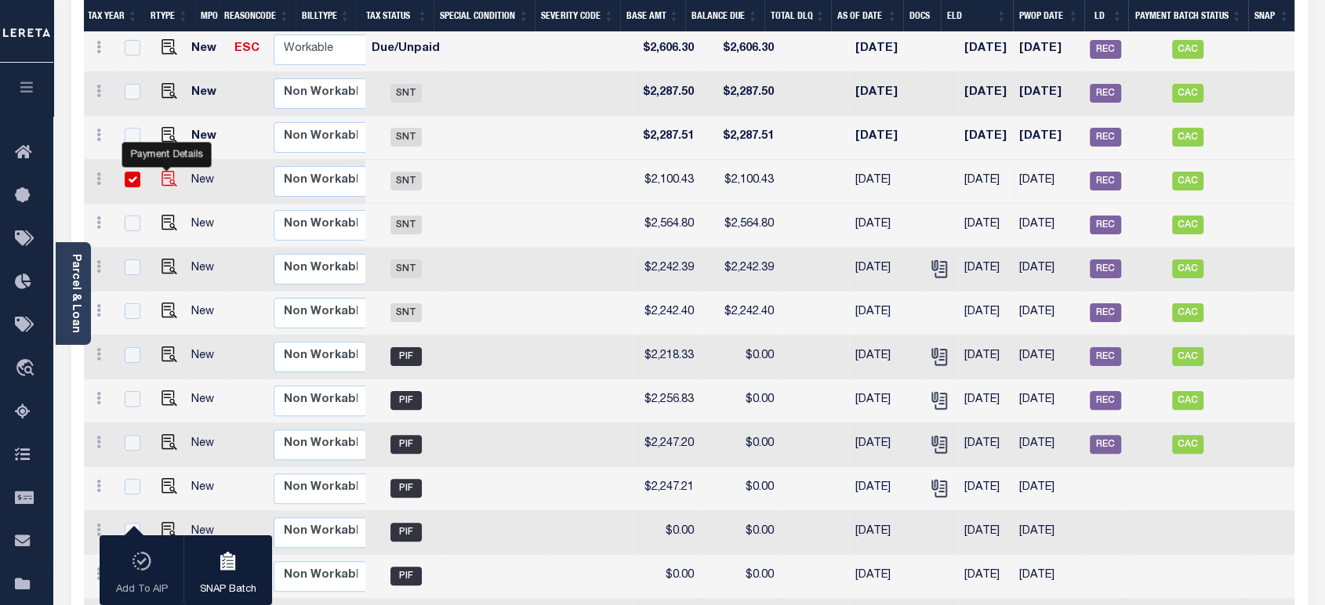
click at [166, 171] on img "" at bounding box center [170, 179] width 16 height 16
checkbox input "false"
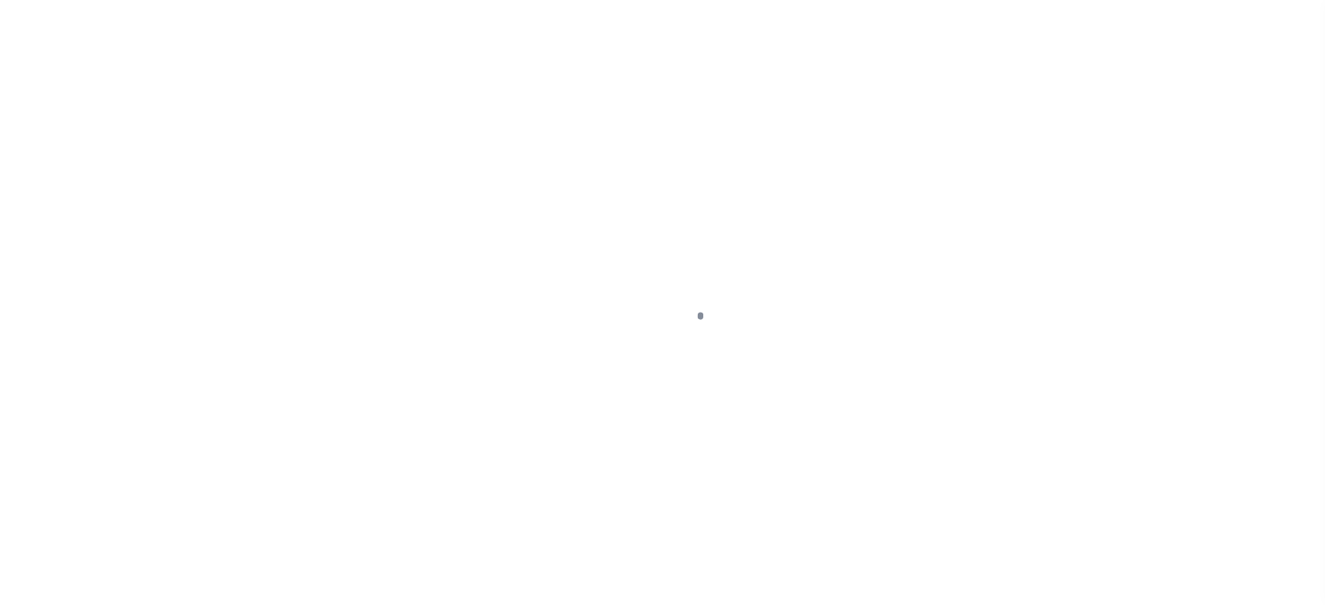
checkbox input "false"
type input "[DATE]"
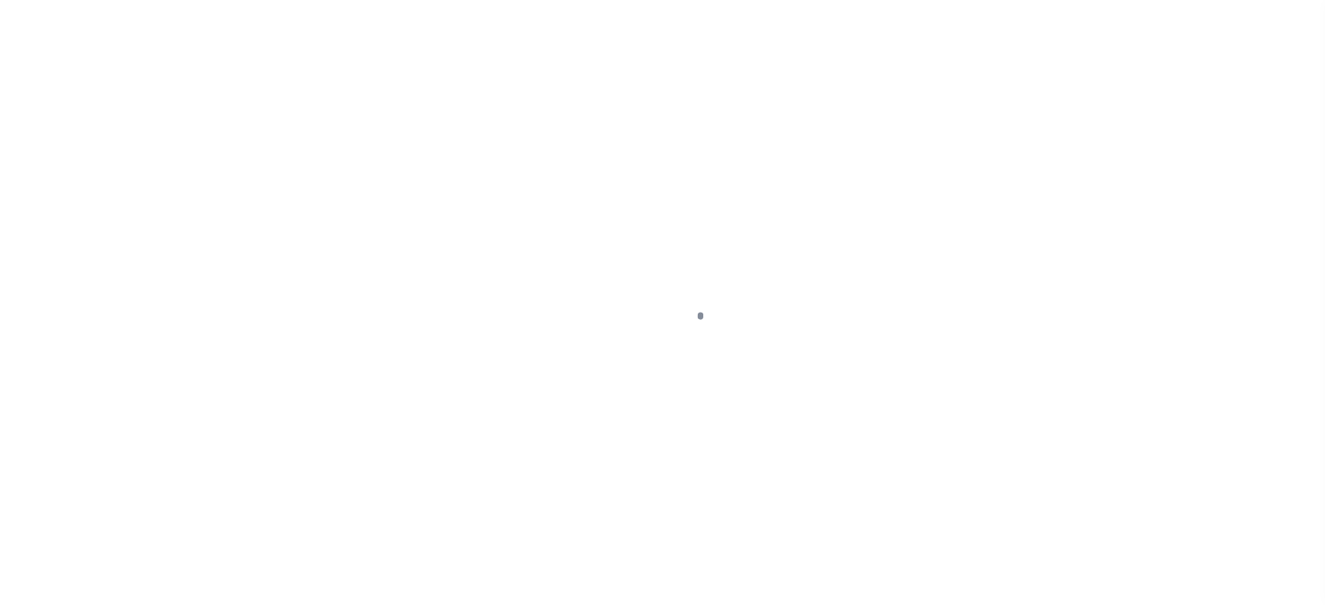
type input "[DATE]"
type input "$2,100.43"
type input "$0"
type input "$2,100.43"
select select "SNT"
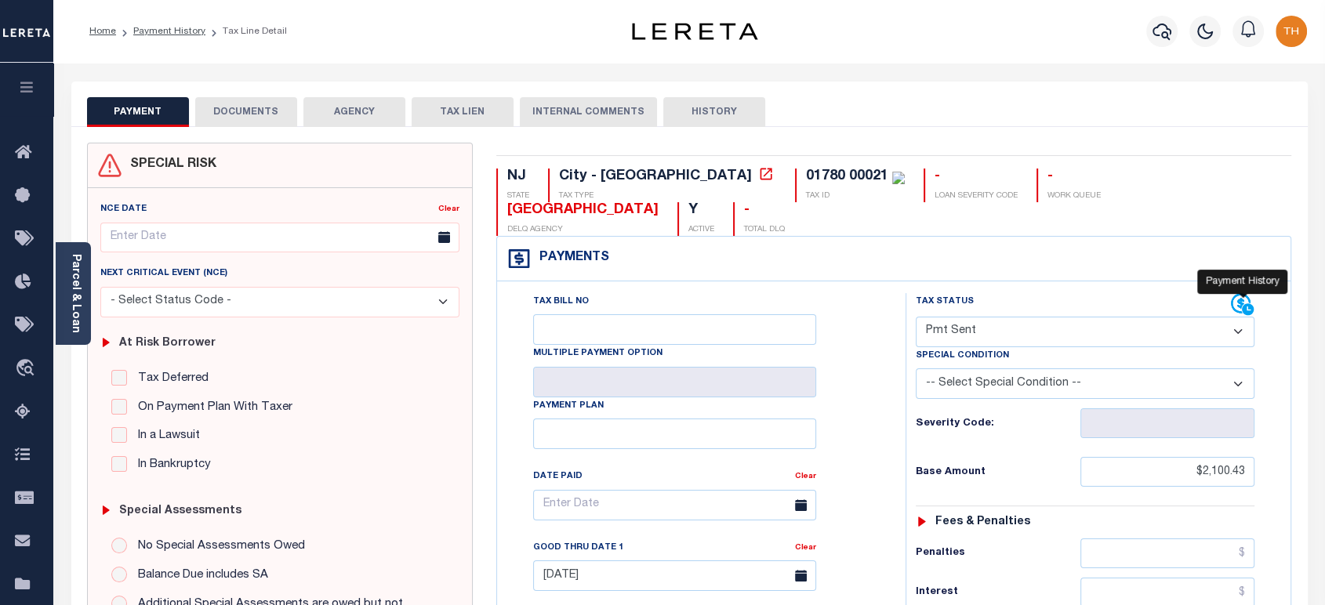
click at [1240, 294] on icon at bounding box center [1242, 304] width 20 height 20
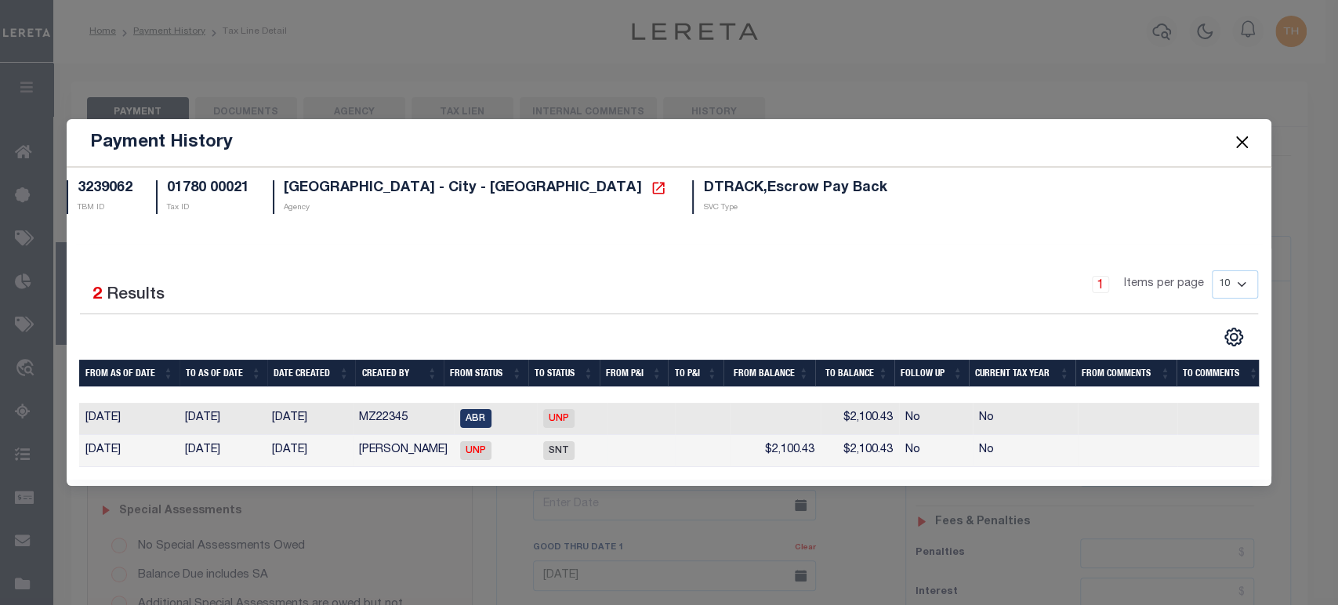
drag, startPoint x: 356, startPoint y: 446, endPoint x: 436, endPoint y: 456, distance: 80.5
click at [436, 456] on td "[PERSON_NAME]" at bounding box center [403, 451] width 101 height 32
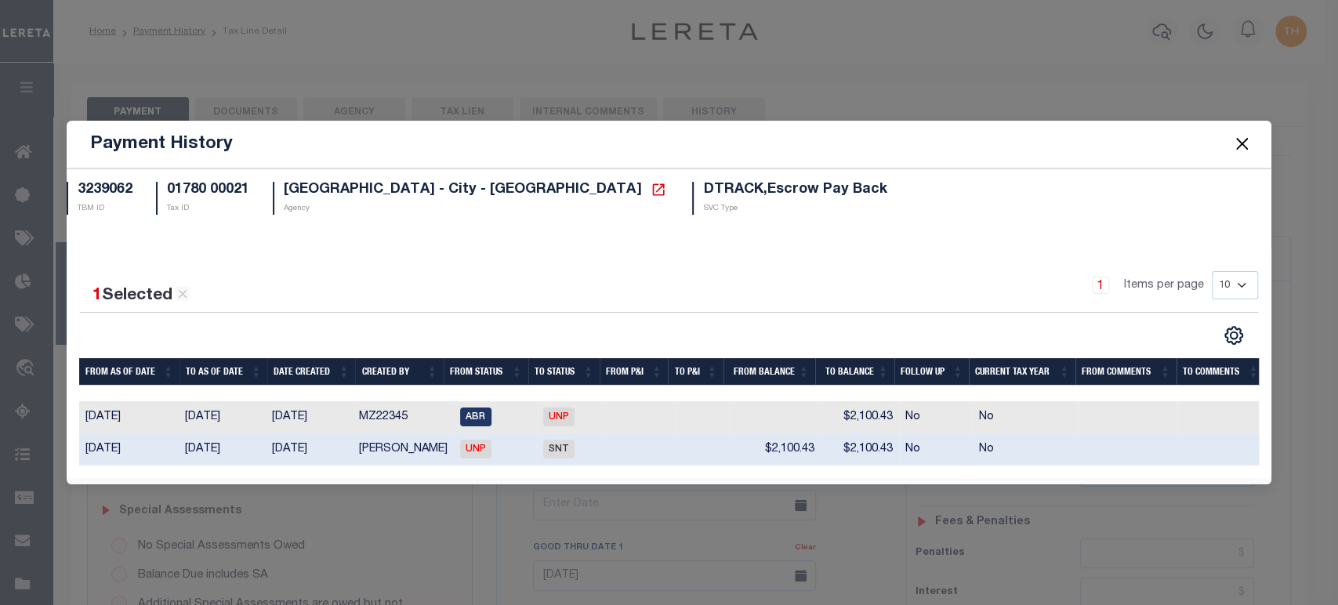
click at [1239, 145] on button "Close" at bounding box center [1242, 144] width 20 height 20
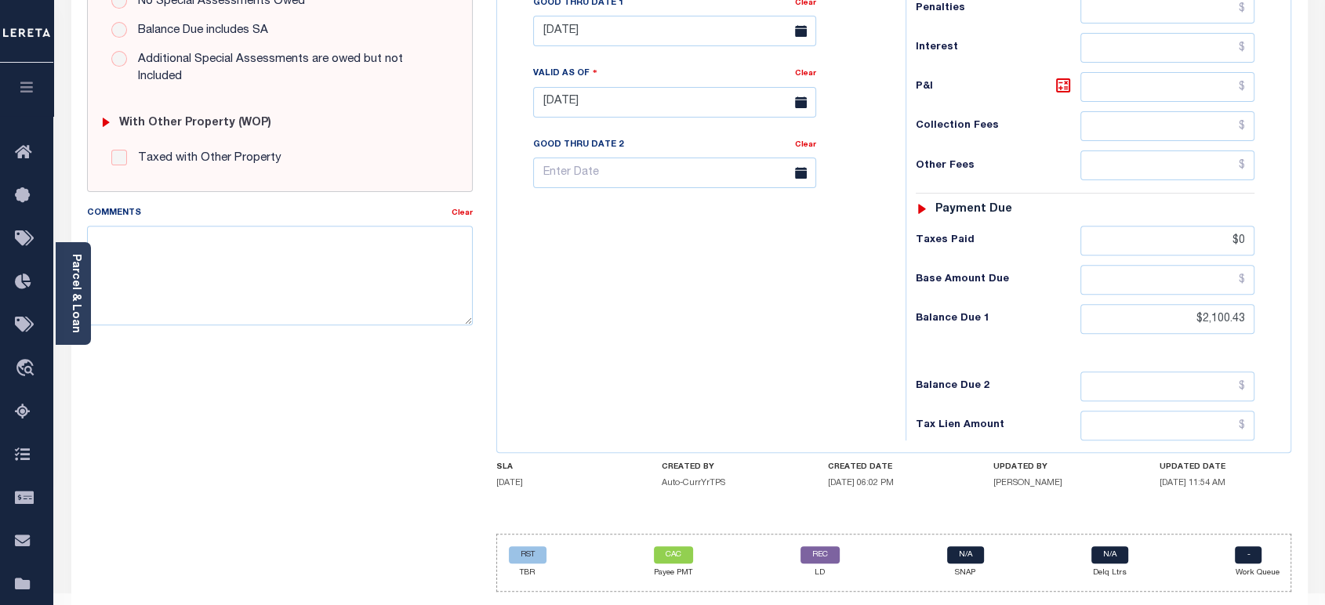
scroll to position [546, 0]
drag, startPoint x: 988, startPoint y: 433, endPoint x: 1258, endPoint y: 450, distance: 271.1
click at [1258, 462] on div "SLA [DATE] CREATED BY Auto-CurrYrTPS CREATED DATE [DATE] 06:02 PM UPDATED BY [P…" at bounding box center [894, 478] width 796 height 32
